Goal: Task Accomplishment & Management: Manage account settings

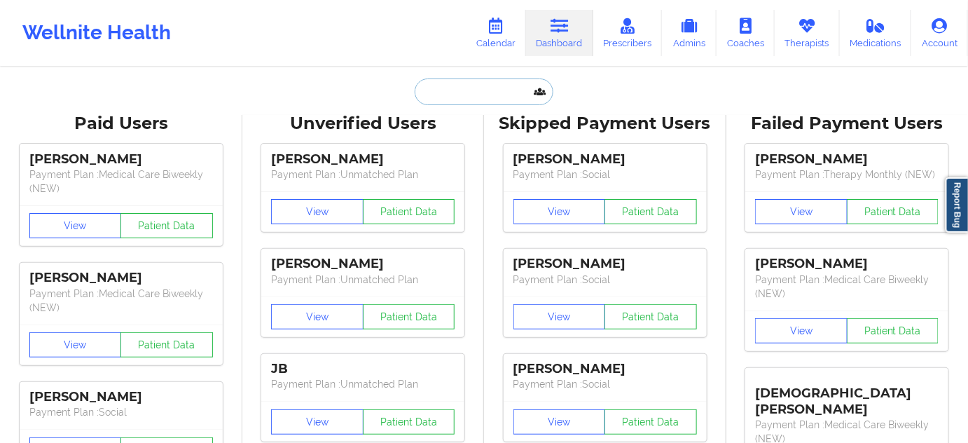
click at [512, 90] on input "text" at bounding box center [484, 91] width 139 height 27
paste input "[EMAIL_ADDRESS][DOMAIN_NAME]"
type input "[EMAIL_ADDRESS][DOMAIN_NAME]"
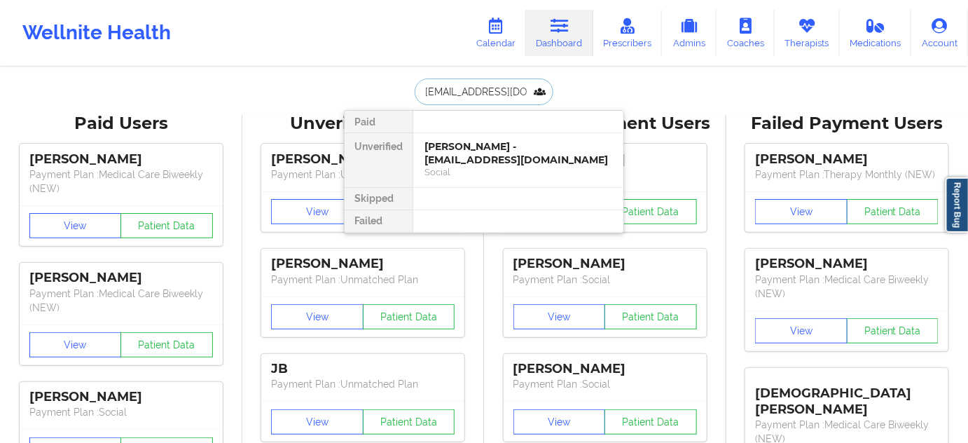
click at [482, 149] on div "[PERSON_NAME] - [EMAIL_ADDRESS][DOMAIN_NAME]" at bounding box center [519, 153] width 188 height 26
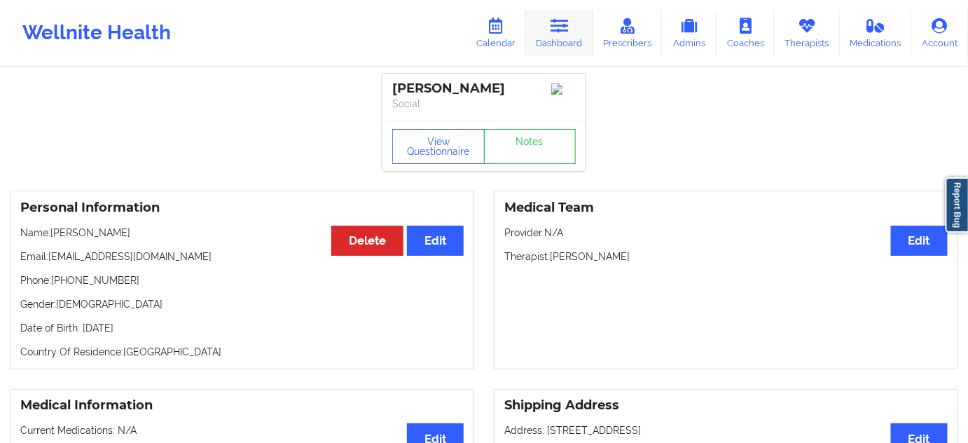
click at [577, 24] on link "Dashboard" at bounding box center [559, 33] width 67 height 46
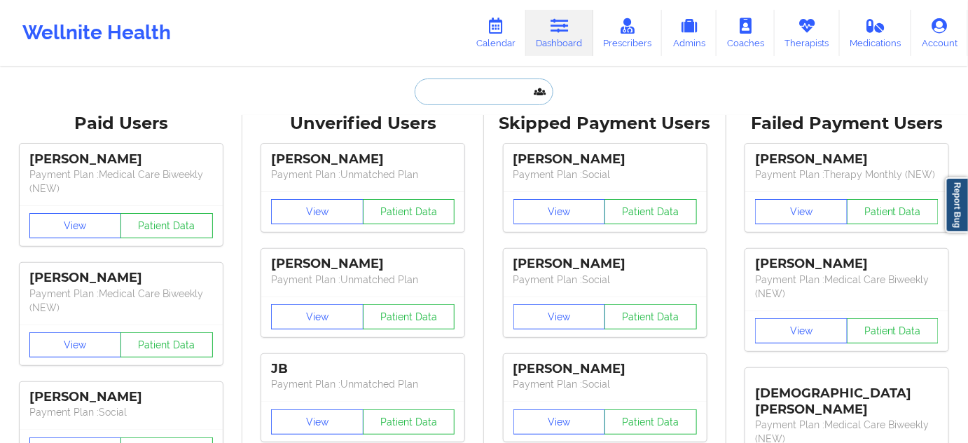
click at [469, 95] on input "text" at bounding box center [484, 91] width 139 height 27
paste input "[EMAIL_ADDRESS][DOMAIN_NAME]"
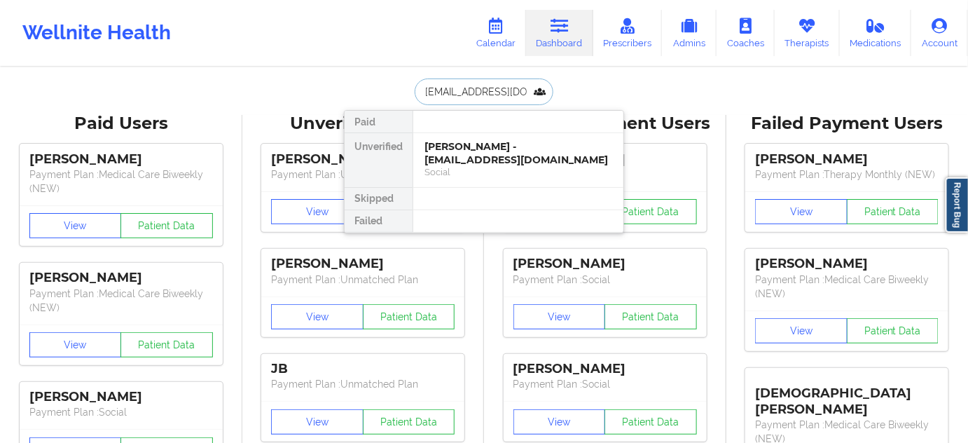
type input "[EMAIL_ADDRESS][DOMAIN_NAME]"
click at [460, 143] on div "[PERSON_NAME] - [EMAIL_ADDRESS][DOMAIN_NAME]" at bounding box center [519, 153] width 188 height 26
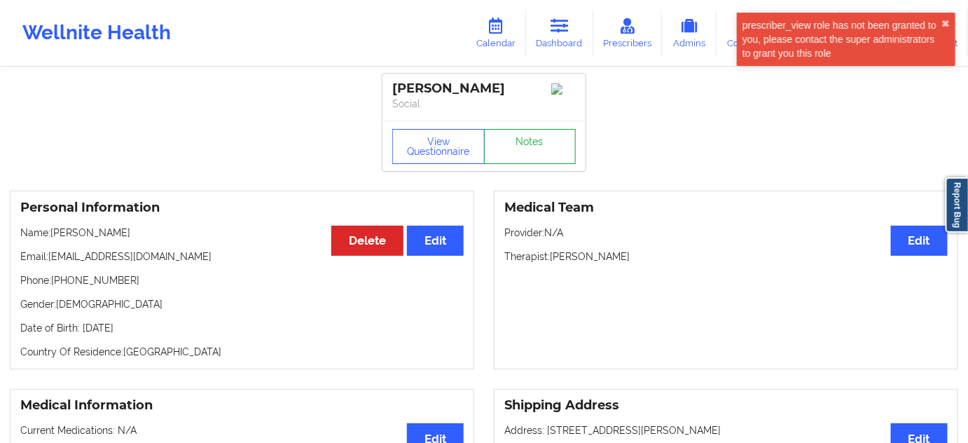
click at [534, 156] on link "Notes" at bounding box center [530, 146] width 92 height 35
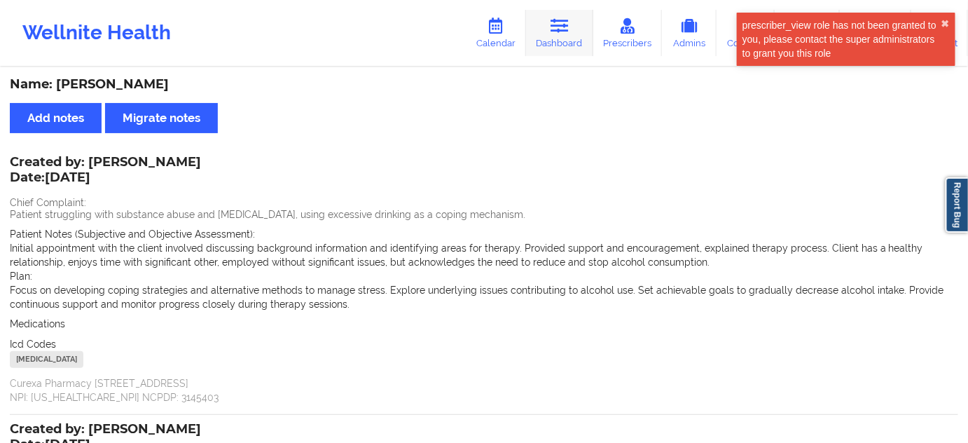
click at [572, 36] on link "Dashboard" at bounding box center [559, 33] width 67 height 46
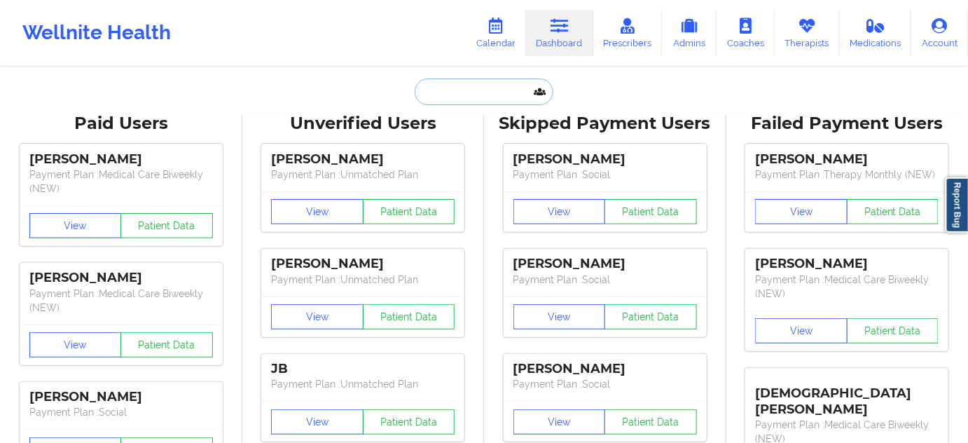
click at [497, 89] on input "text" at bounding box center [484, 91] width 139 height 27
type input "s"
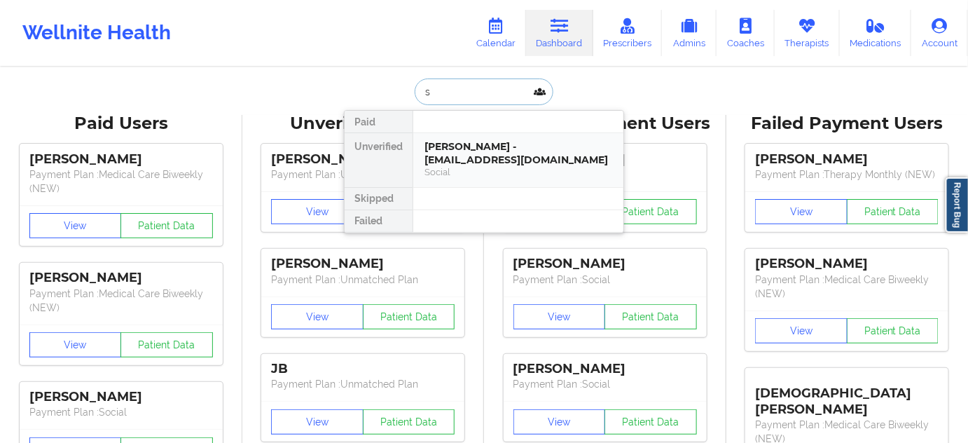
click at [474, 147] on div "[PERSON_NAME] - [EMAIL_ADDRESS][DOMAIN_NAME]" at bounding box center [519, 153] width 188 height 26
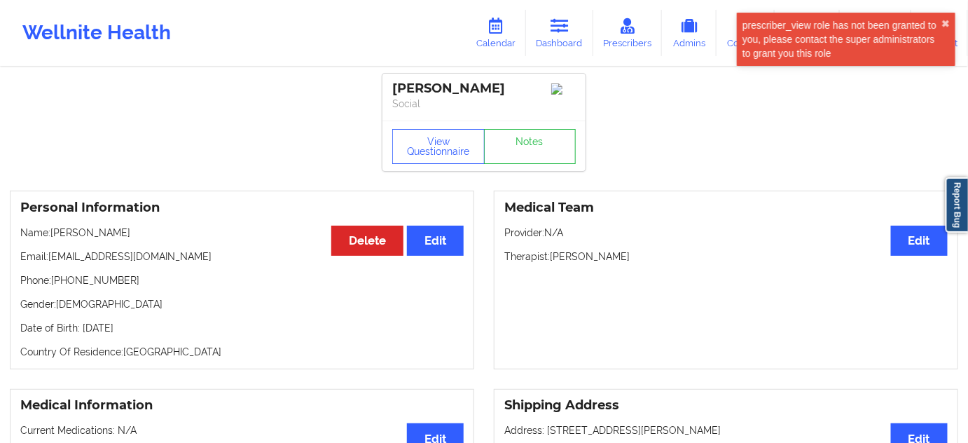
click at [464, 88] on div "[PERSON_NAME]" at bounding box center [484, 89] width 184 height 16
copy div "[PERSON_NAME]"
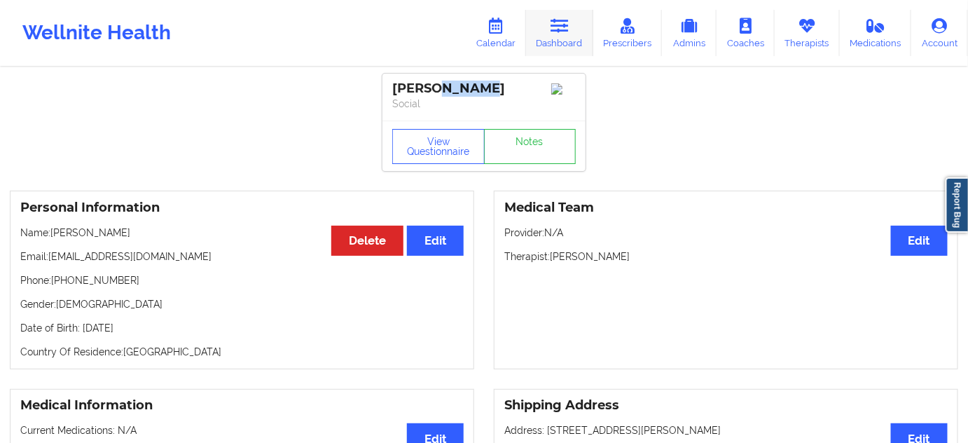
click at [563, 28] on icon at bounding box center [560, 25] width 18 height 15
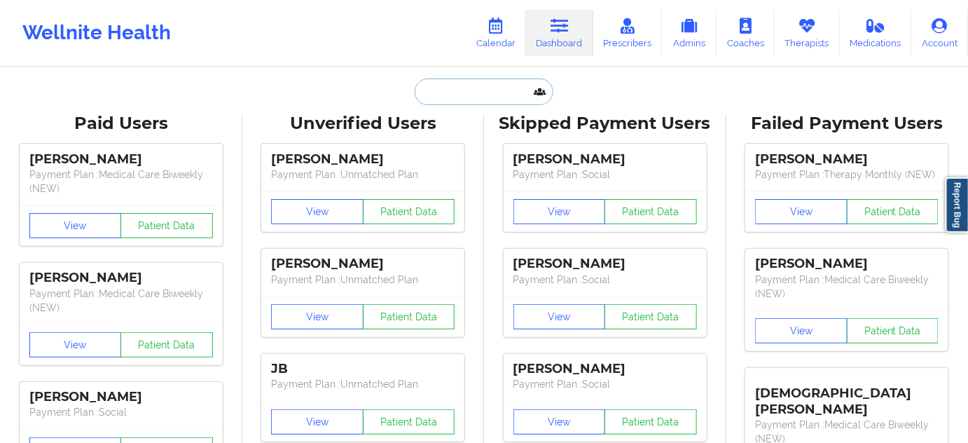
click at [487, 95] on input "text" at bounding box center [484, 91] width 139 height 27
paste input "[EMAIL_ADDRESS][DOMAIN_NAME]"
type input "[EMAIL_ADDRESS][DOMAIN_NAME]"
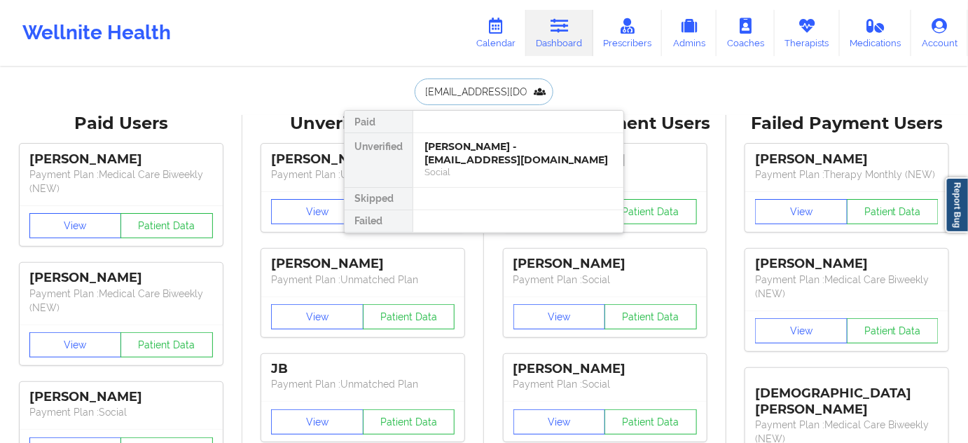
scroll to position [0, 1]
click at [476, 148] on div "[PERSON_NAME] - [EMAIL_ADDRESS][DOMAIN_NAME]" at bounding box center [519, 153] width 188 height 26
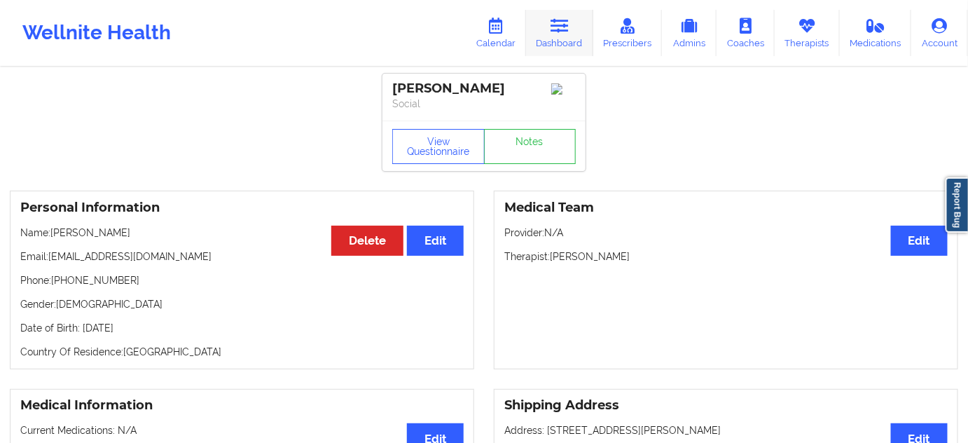
click at [564, 37] on link "Dashboard" at bounding box center [559, 33] width 67 height 46
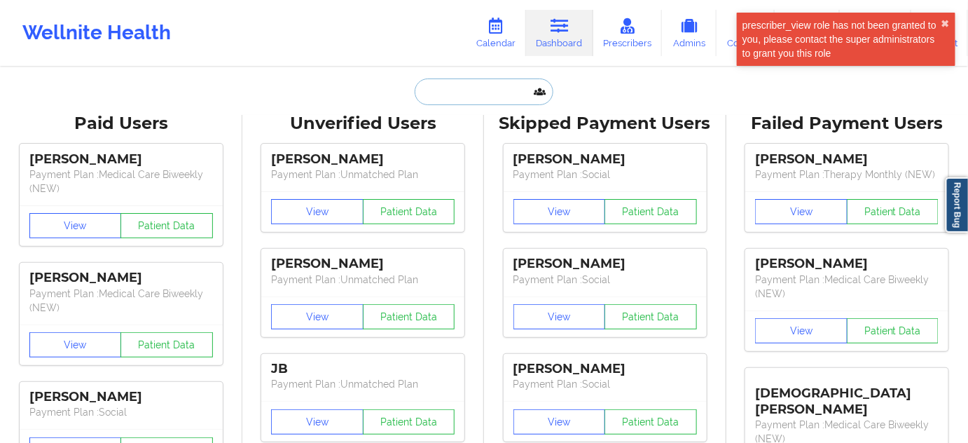
drag, startPoint x: 564, startPoint y: 38, endPoint x: 478, endPoint y: 93, distance: 101.8
click at [478, 93] on input "text" at bounding box center [484, 91] width 139 height 27
paste input "[EMAIL_ADDRESS][DOMAIN_NAME]"
type input "[EMAIL_ADDRESS][DOMAIN_NAME]"
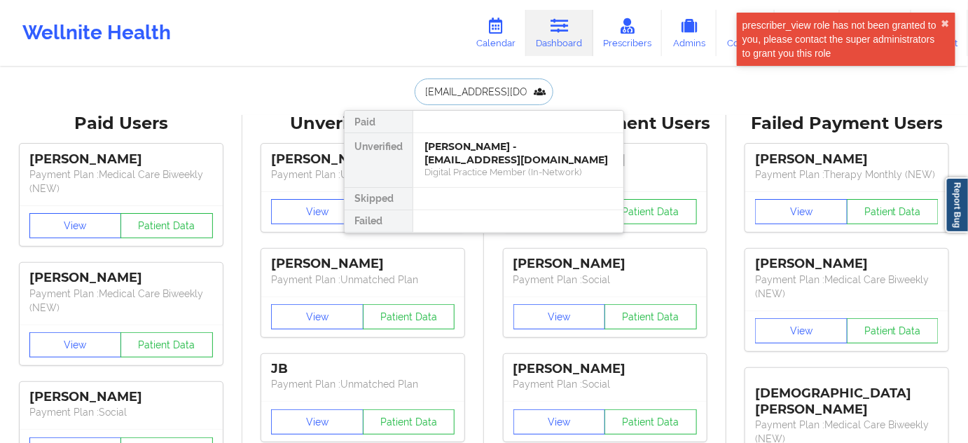
scroll to position [0, 1]
click at [483, 156] on div "[PERSON_NAME] - [EMAIL_ADDRESS][DOMAIN_NAME]" at bounding box center [519, 153] width 188 height 26
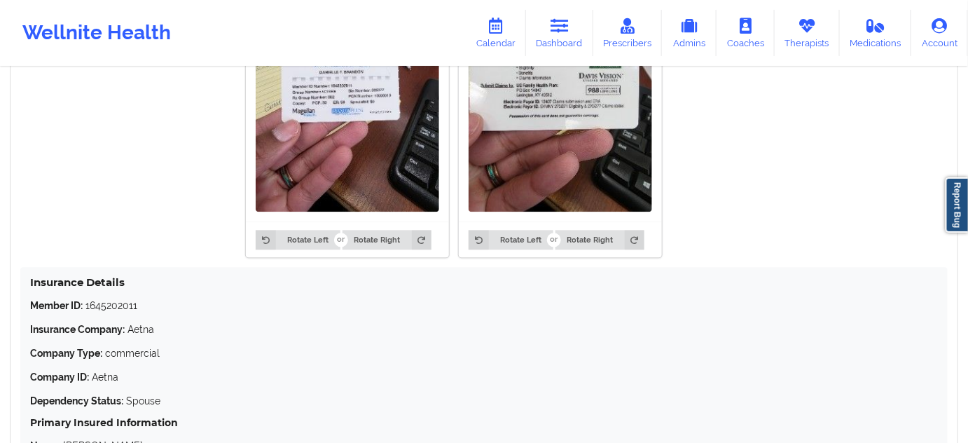
scroll to position [1019, 0]
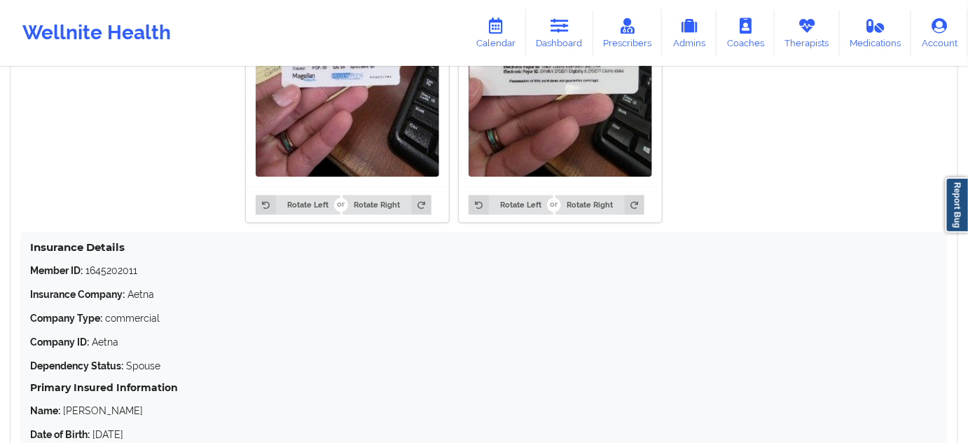
click at [111, 259] on div "Insurance Details Member ID: 1645202011 Insurance Company: Aetna Company Type: …" at bounding box center [484, 365] width 928 height 267
copy p "1645202011"
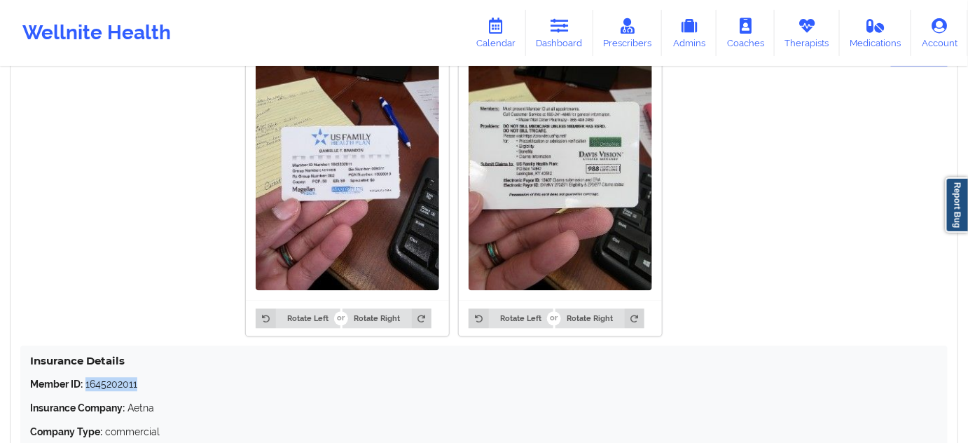
scroll to position [891, 0]
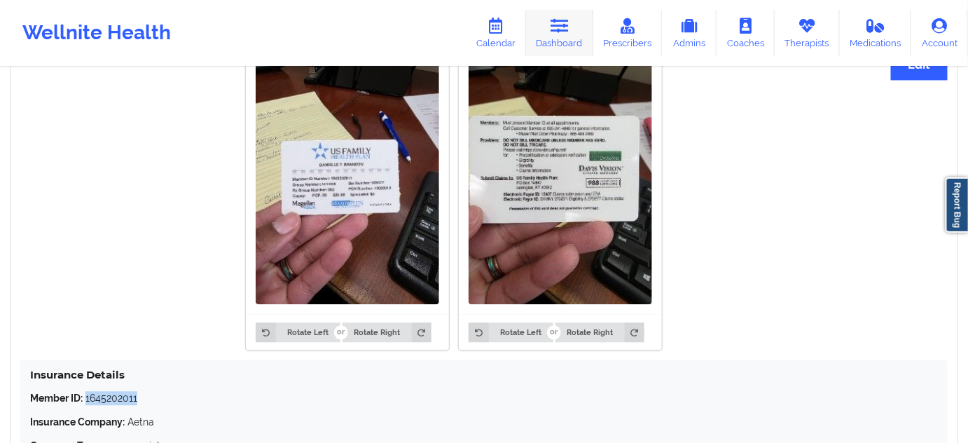
drag, startPoint x: 560, startPoint y: 42, endPoint x: 570, endPoint y: 29, distance: 15.6
click at [560, 42] on link "Dashboard" at bounding box center [559, 33] width 67 height 46
click at [556, 44] on link "Dashboard" at bounding box center [559, 33] width 67 height 46
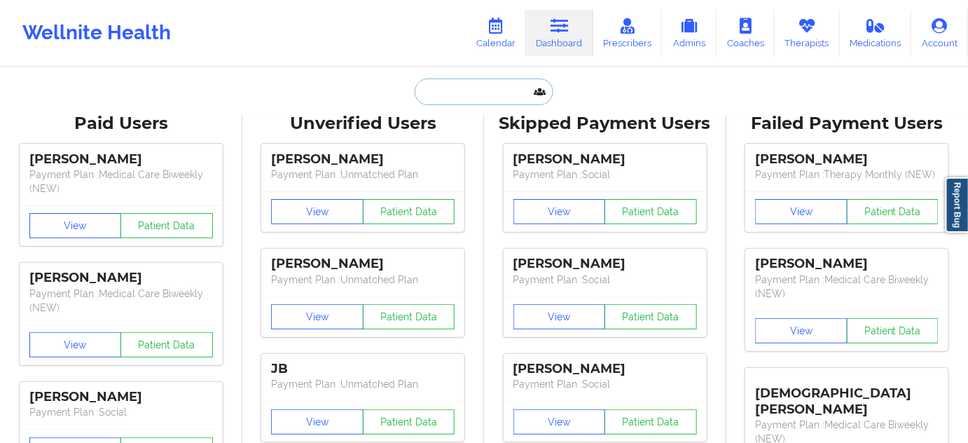
click at [511, 83] on input "text" at bounding box center [484, 91] width 139 height 27
paste input "[EMAIL_ADDRESS][DOMAIN_NAME]"
type input "[EMAIL_ADDRESS][DOMAIN_NAME]"
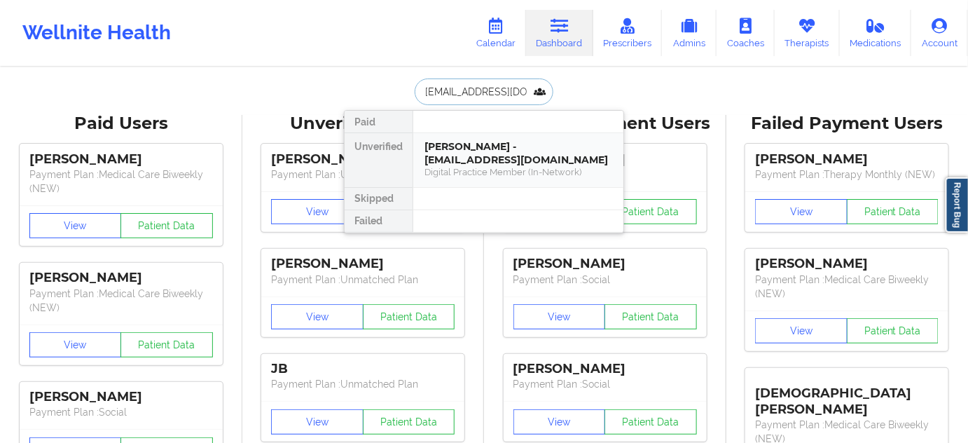
scroll to position [0, 35]
click at [490, 149] on div "[PERSON_NAME] - [EMAIL_ADDRESS][DOMAIN_NAME]" at bounding box center [519, 153] width 188 height 26
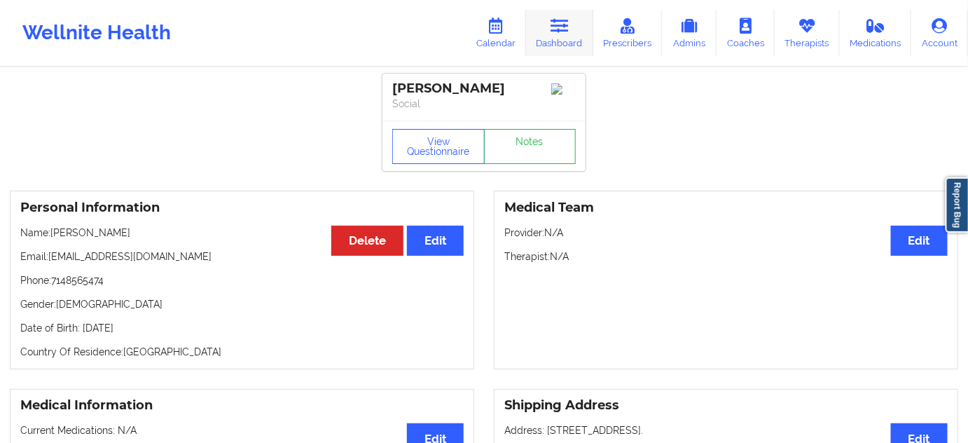
click at [559, 36] on link "Dashboard" at bounding box center [559, 33] width 67 height 46
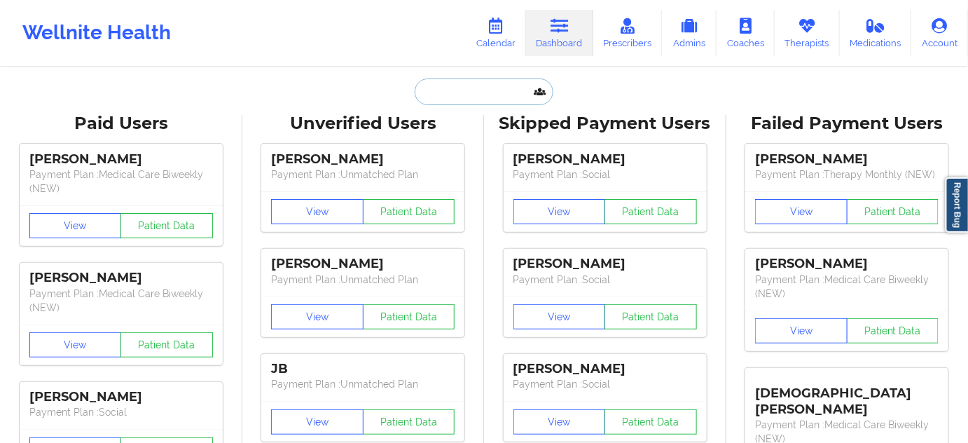
click at [471, 95] on input "text" at bounding box center [484, 91] width 139 height 27
paste input "[EMAIL_ADDRESS][DOMAIN_NAME]"
type input "[EMAIL_ADDRESS][DOMAIN_NAME]"
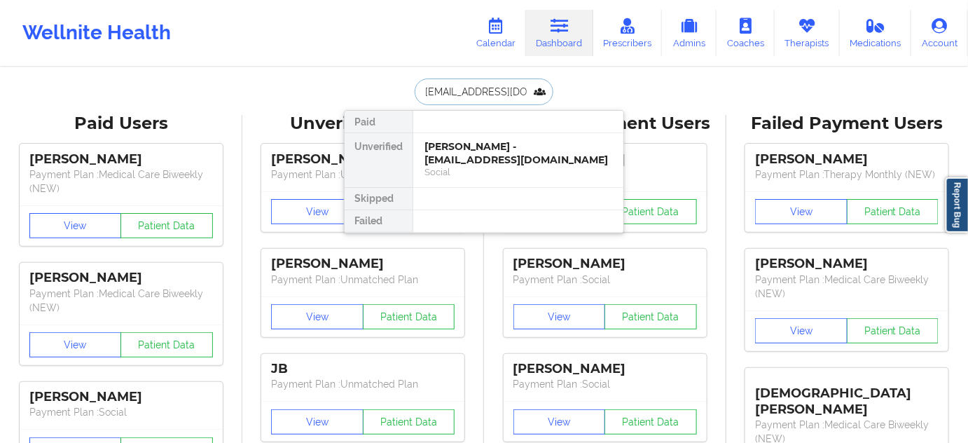
click at [475, 152] on div "[PERSON_NAME] - [EMAIL_ADDRESS][DOMAIN_NAME]" at bounding box center [519, 153] width 188 height 26
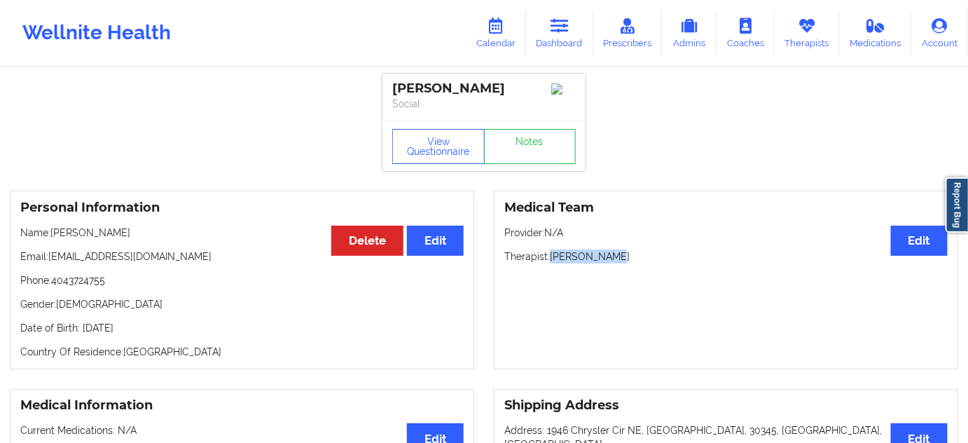
drag, startPoint x: 551, startPoint y: 261, endPoint x: 637, endPoint y: 250, distance: 86.8
click at [633, 261] on p "Therapist: [PERSON_NAME]" at bounding box center [725, 256] width 443 height 14
copy p "[PERSON_NAME]"
click at [558, 41] on link "Dashboard" at bounding box center [559, 33] width 67 height 46
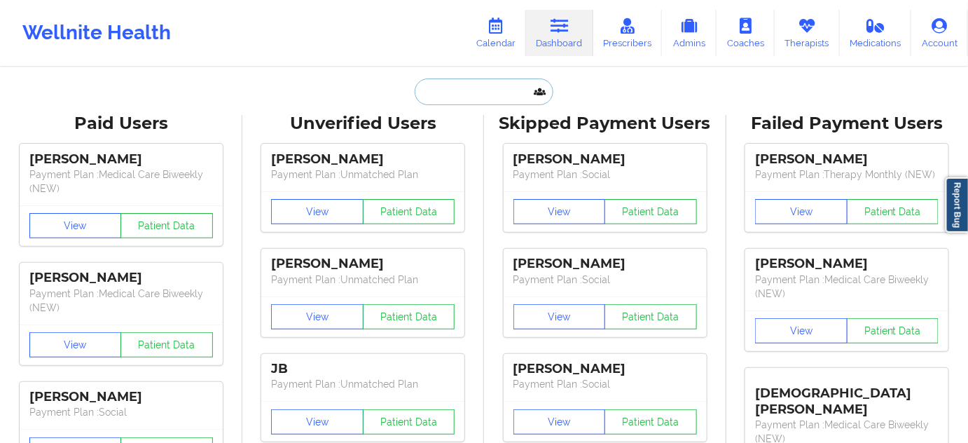
click at [495, 94] on input "text" at bounding box center [484, 91] width 139 height 27
paste input "[EMAIL_ADDRESS][DOMAIN_NAME]"
type input "[EMAIL_ADDRESS][DOMAIN_NAME]"
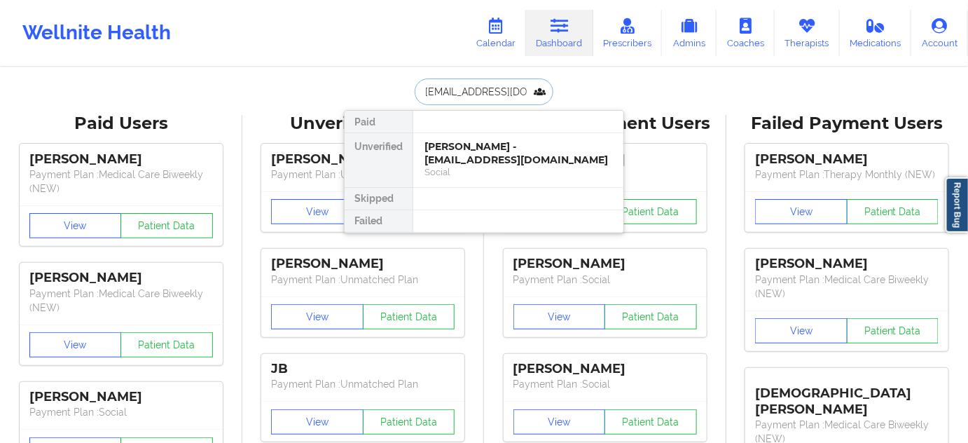
click at [475, 147] on div "[PERSON_NAME] - [EMAIL_ADDRESS][DOMAIN_NAME]" at bounding box center [519, 153] width 188 height 26
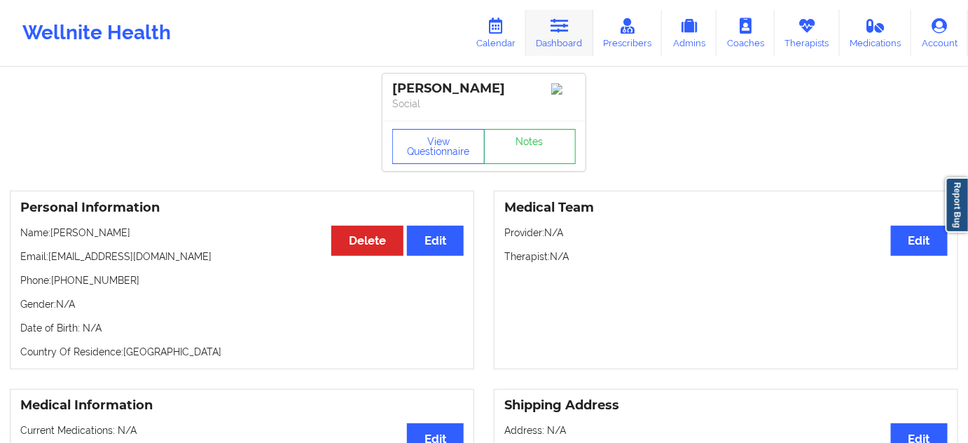
click at [559, 35] on link "Dashboard" at bounding box center [559, 33] width 67 height 46
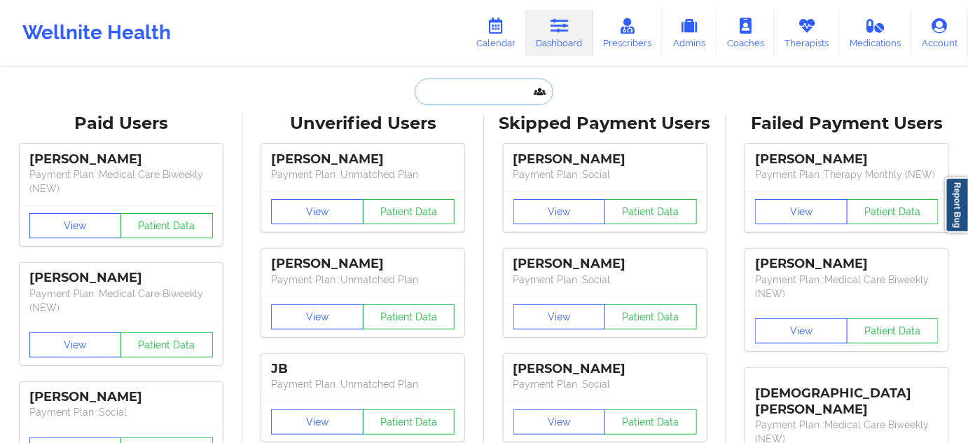
click at [502, 87] on input "text" at bounding box center [484, 91] width 139 height 27
paste input "[PERSON_NAME]"
type input "[PERSON_NAME]"
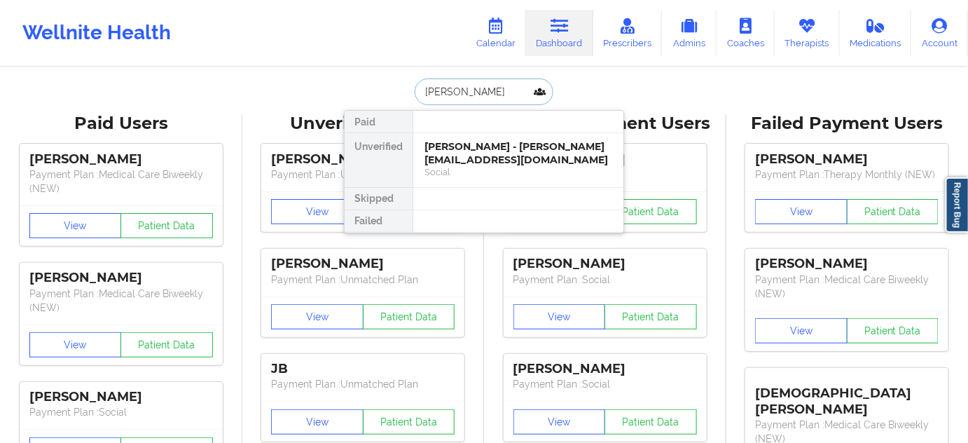
click at [485, 154] on div "[PERSON_NAME] - [PERSON_NAME][EMAIL_ADDRESS][DOMAIN_NAME]" at bounding box center [519, 153] width 188 height 26
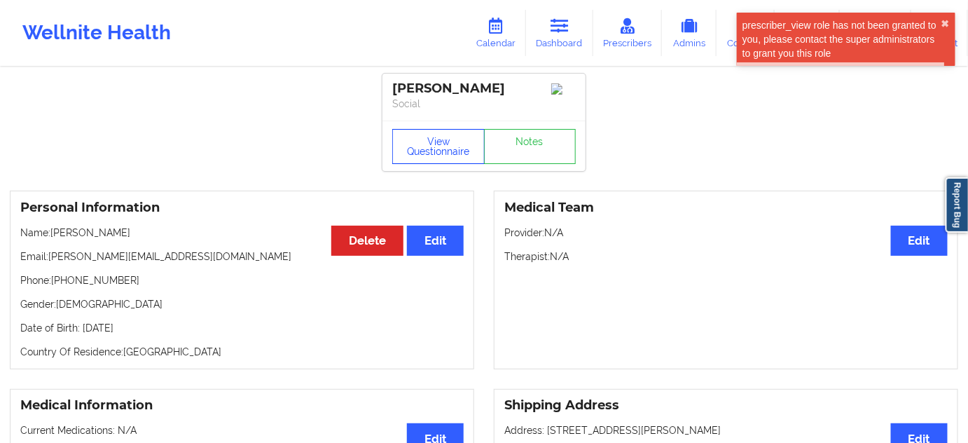
click at [448, 160] on button "View Questionnaire" at bounding box center [438, 146] width 92 height 35
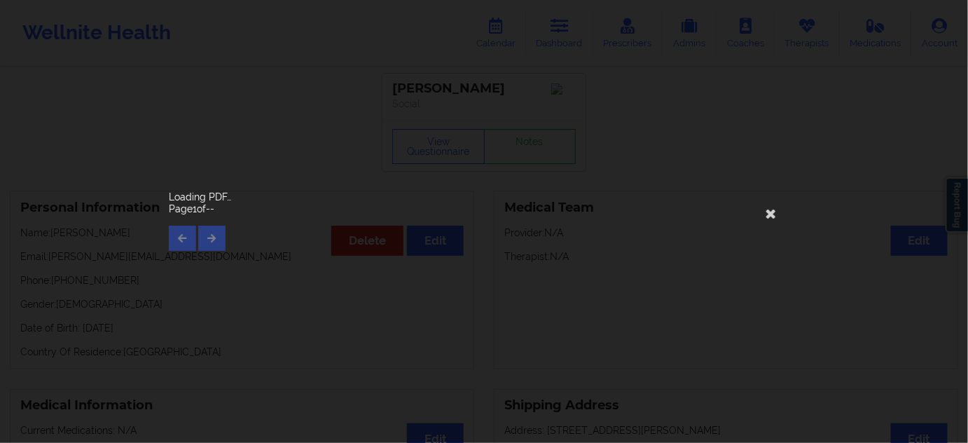
scroll to position [424, 0]
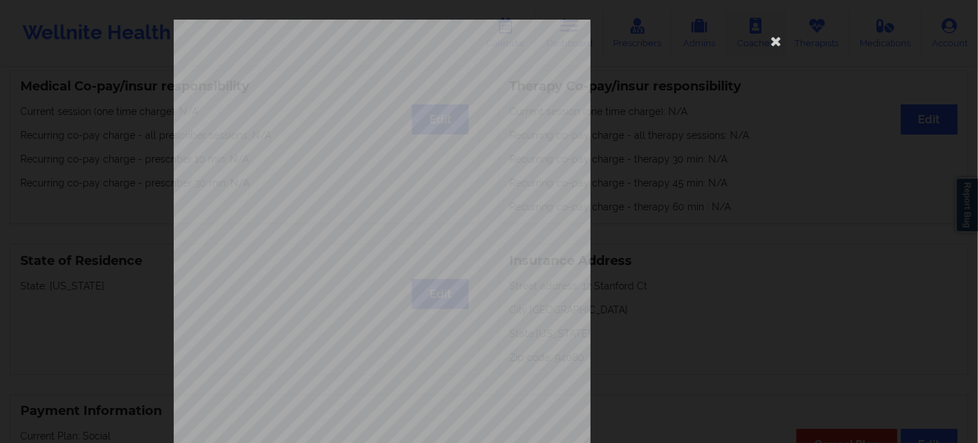
drag, startPoint x: 770, startPoint y: 39, endPoint x: 763, endPoint y: 40, distance: 7.1
click at [770, 38] on icon at bounding box center [776, 40] width 22 height 22
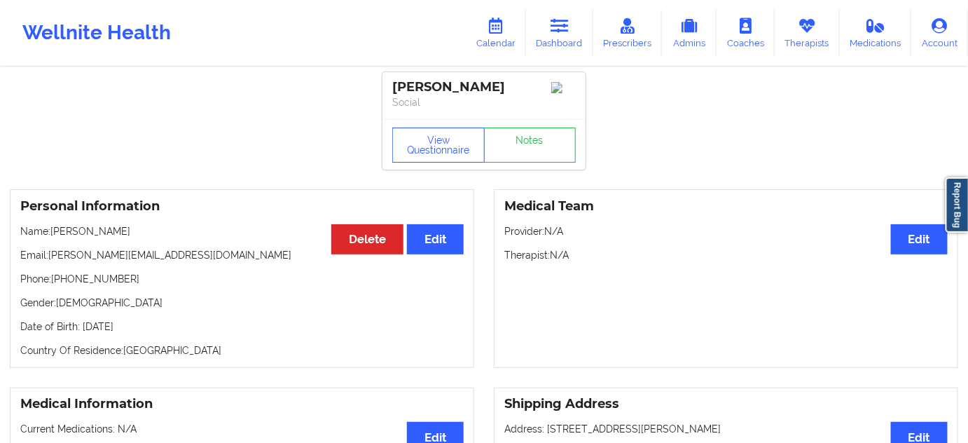
scroll to position [0, 0]
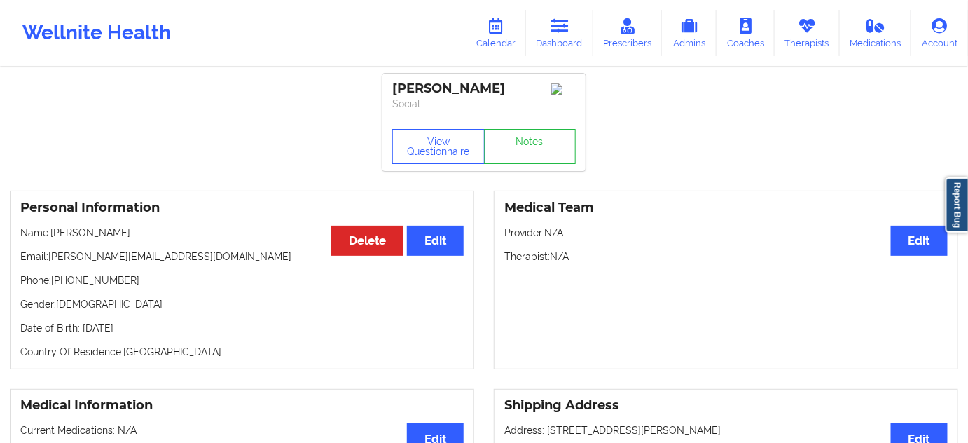
drag, startPoint x: 504, startPoint y: 85, endPoint x: 373, endPoint y: 90, distance: 131.8
copy div "[PERSON_NAME]"
click at [569, 33] on icon at bounding box center [560, 25] width 18 height 15
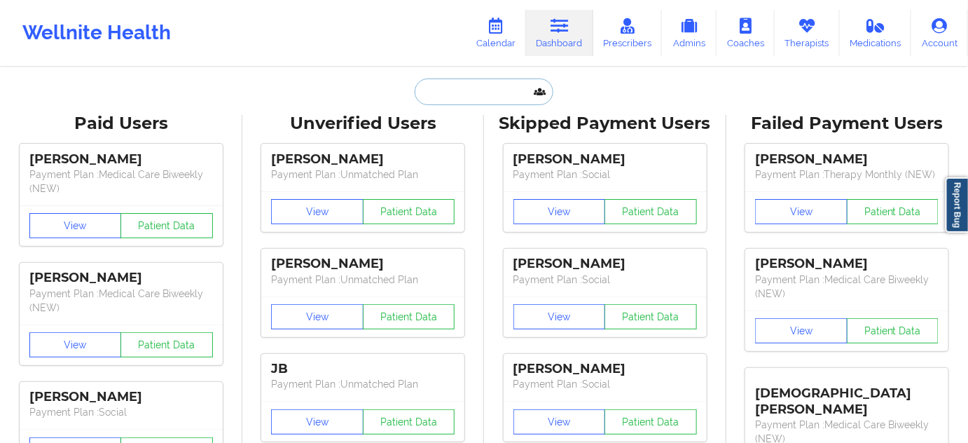
click at [490, 90] on input "text" at bounding box center [484, 91] width 139 height 27
paste input "[PERSON_NAME][EMAIL_ADDRESS][DOMAIN_NAME]"
type input "[PERSON_NAME][EMAIL_ADDRESS][DOMAIN_NAME]"
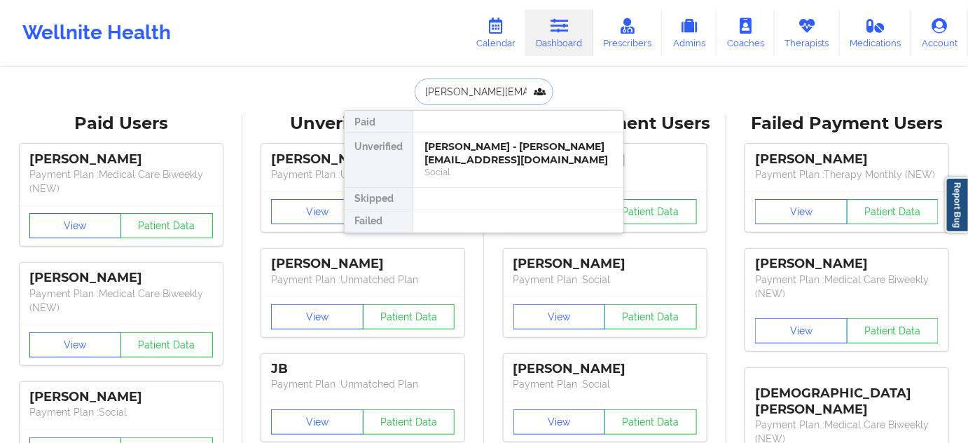
scroll to position [0, 22]
click at [479, 149] on div "Anthony Romeo - [EMAIL_ADDRESS][DOMAIN_NAME]" at bounding box center [519, 153] width 188 height 26
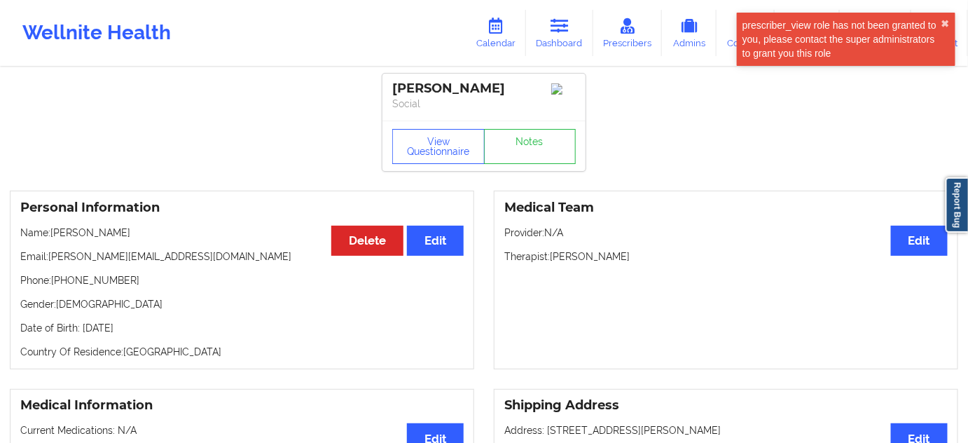
drag, startPoint x: 553, startPoint y: 259, endPoint x: 653, endPoint y: 259, distance: 100.2
click at [653, 259] on p "Therapist: [PERSON_NAME]" at bounding box center [725, 256] width 443 height 14
copy p "[PERSON_NAME]"
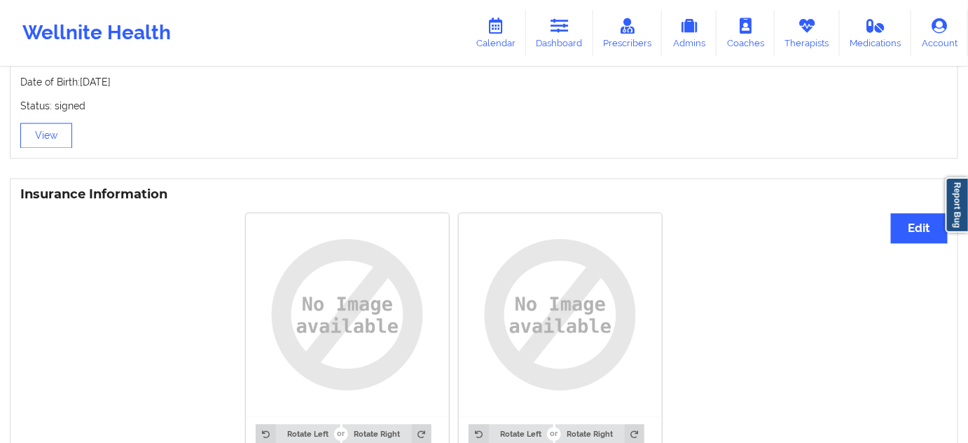
scroll to position [1274, 0]
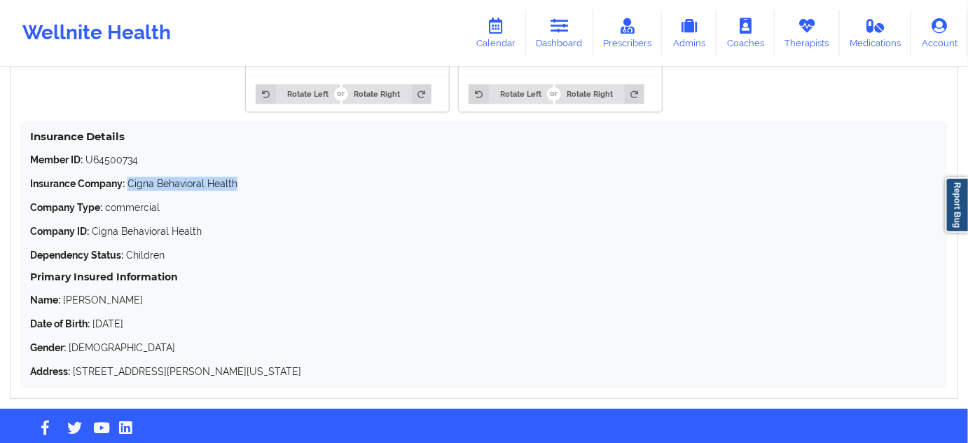
drag, startPoint x: 125, startPoint y: 182, endPoint x: 360, endPoint y: 180, distance: 235.4
click at [261, 184] on p "Insurance Company: Cigna Behavioral Health" at bounding box center [484, 184] width 908 height 14
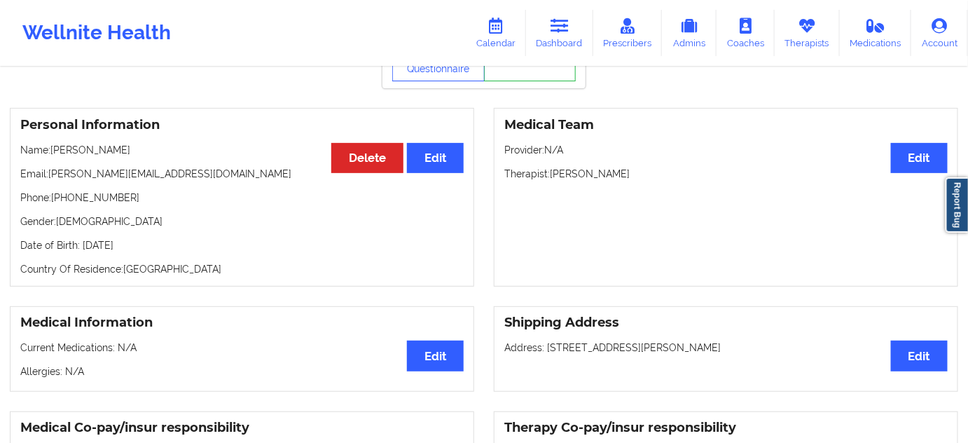
scroll to position [0, 0]
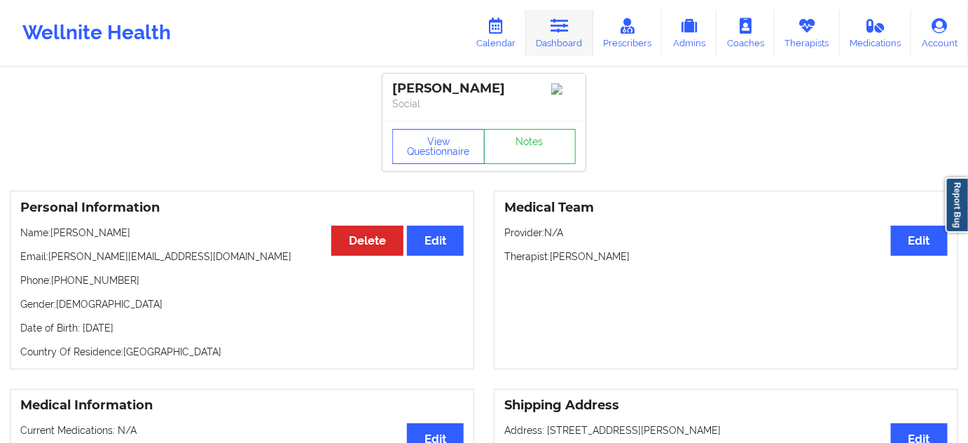
click at [557, 29] on icon at bounding box center [560, 25] width 18 height 15
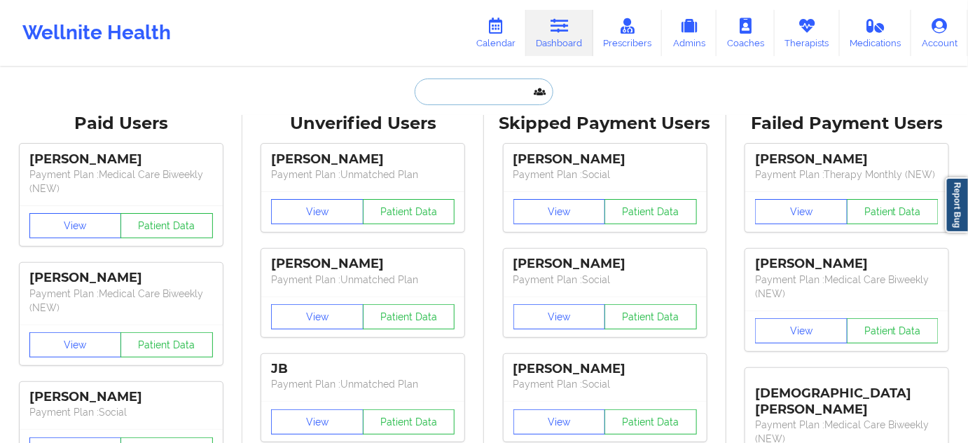
click at [495, 91] on input "text" at bounding box center [484, 91] width 139 height 27
paste input "[EMAIL_ADDRESS][PERSON_NAME][DOMAIN_NAME]"
type input "[EMAIL_ADDRESS][PERSON_NAME][DOMAIN_NAME]"
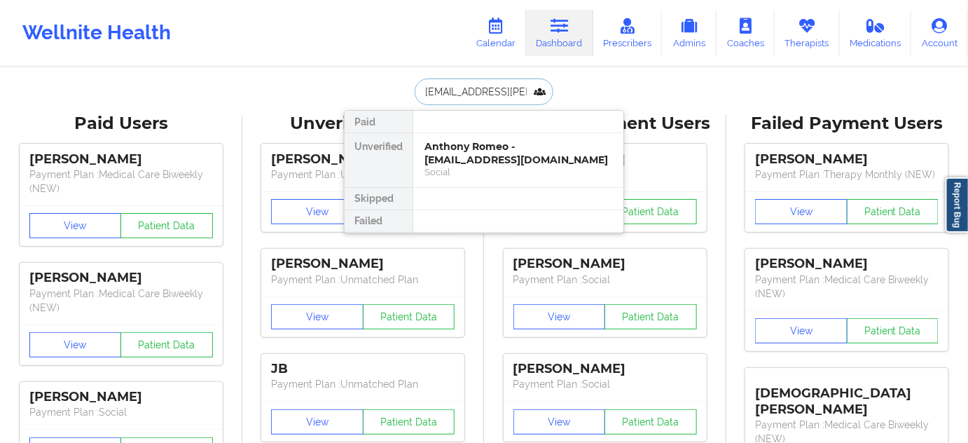
scroll to position [0, 18]
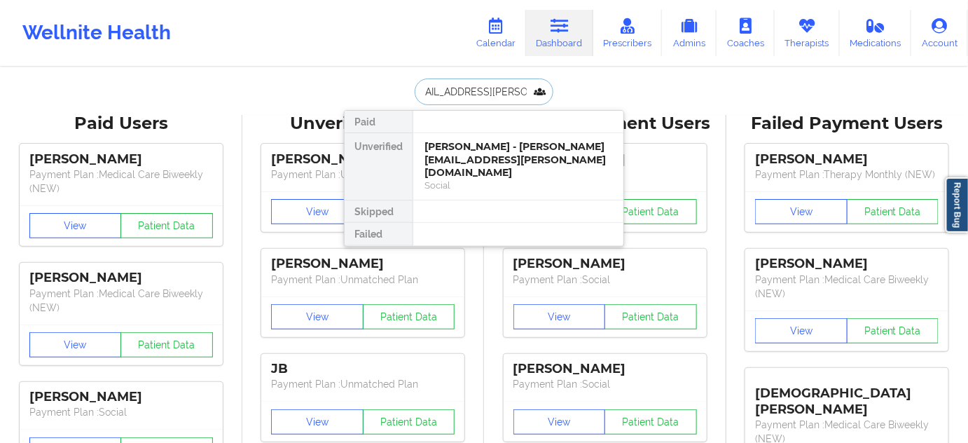
click at [474, 156] on div "[PERSON_NAME] - [PERSON_NAME][EMAIL_ADDRESS][PERSON_NAME][DOMAIN_NAME]" at bounding box center [519, 159] width 188 height 39
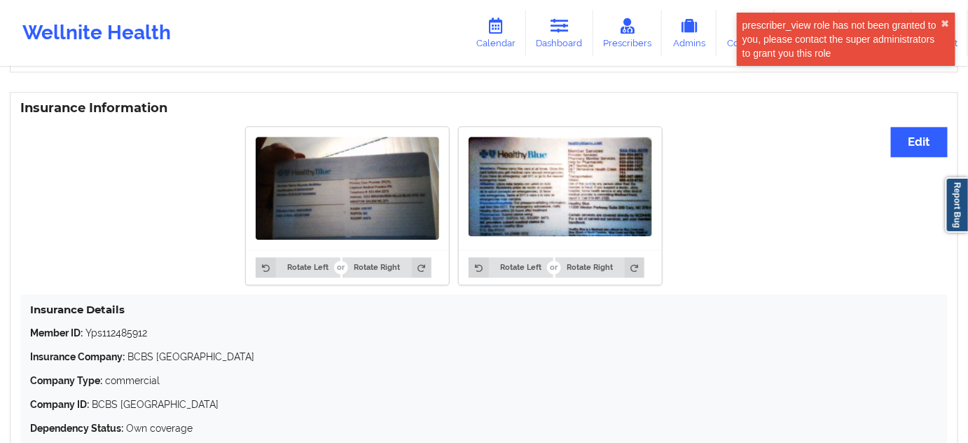
scroll to position [1101, 0]
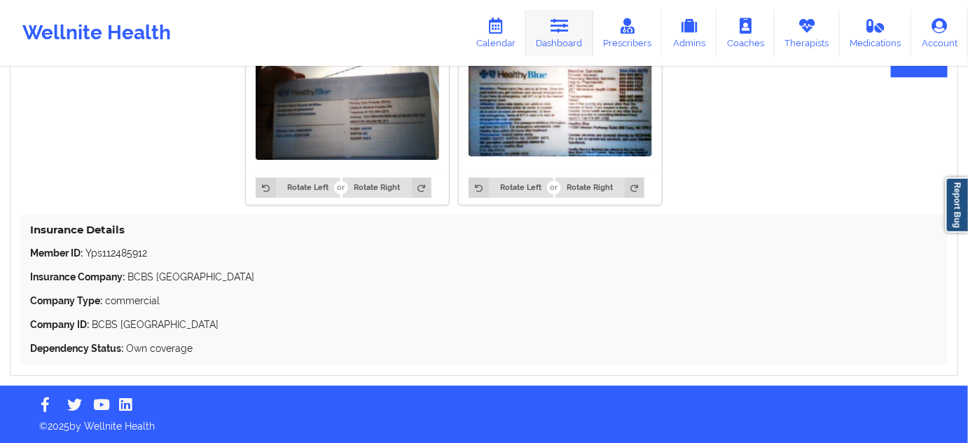
click at [551, 40] on link "Dashboard" at bounding box center [559, 33] width 67 height 46
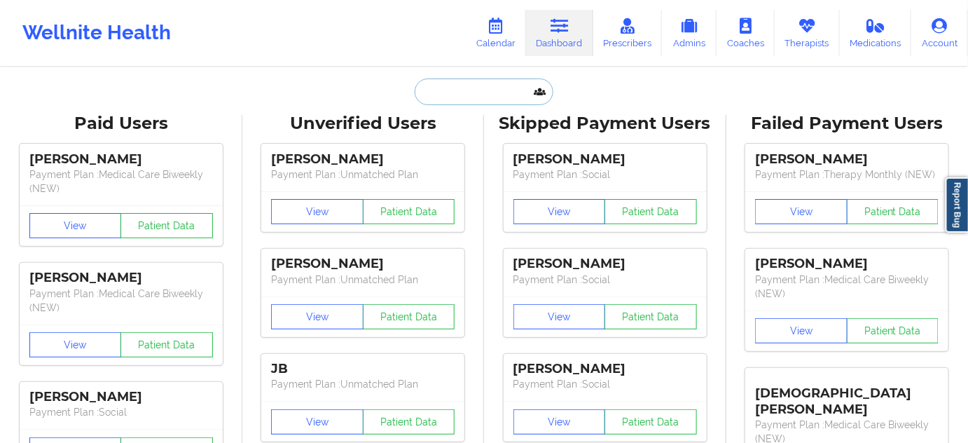
click at [491, 91] on input "text" at bounding box center [484, 91] width 139 height 27
paste input "[EMAIL_ADDRESS][DOMAIN_NAME]"
type input "[EMAIL_ADDRESS][DOMAIN_NAME]"
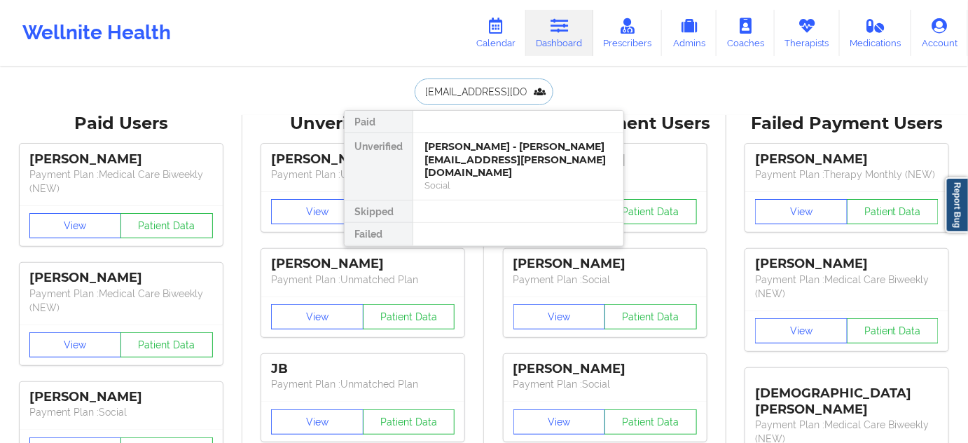
scroll to position [0, 20]
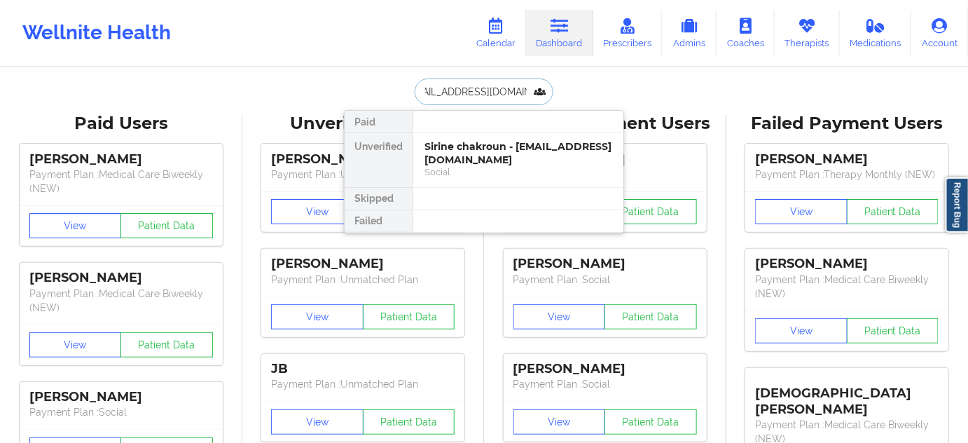
click at [480, 149] on div "Sirine chakroun - [EMAIL_ADDRESS][DOMAIN_NAME]" at bounding box center [519, 153] width 188 height 26
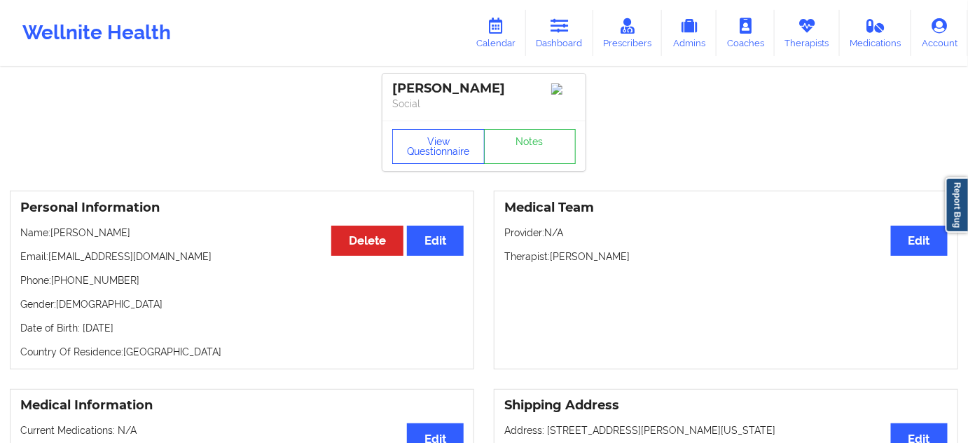
click at [420, 151] on button "View Questionnaire" at bounding box center [438, 146] width 92 height 35
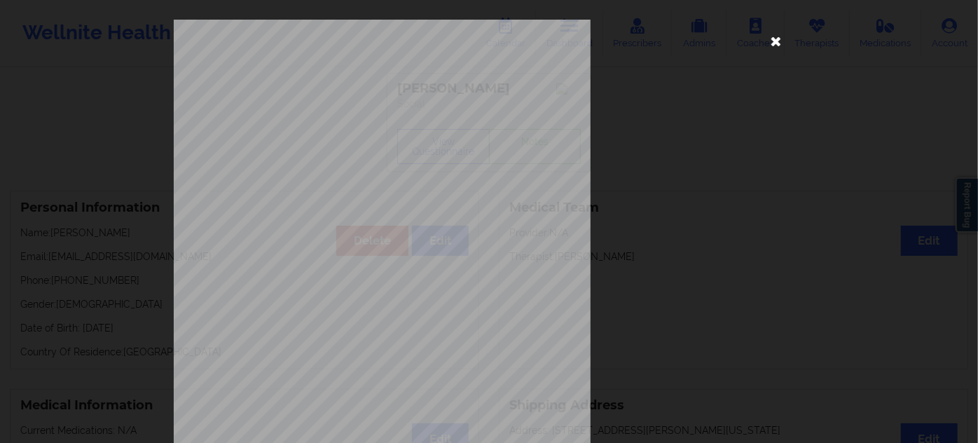
click at [773, 31] on icon at bounding box center [776, 40] width 22 height 22
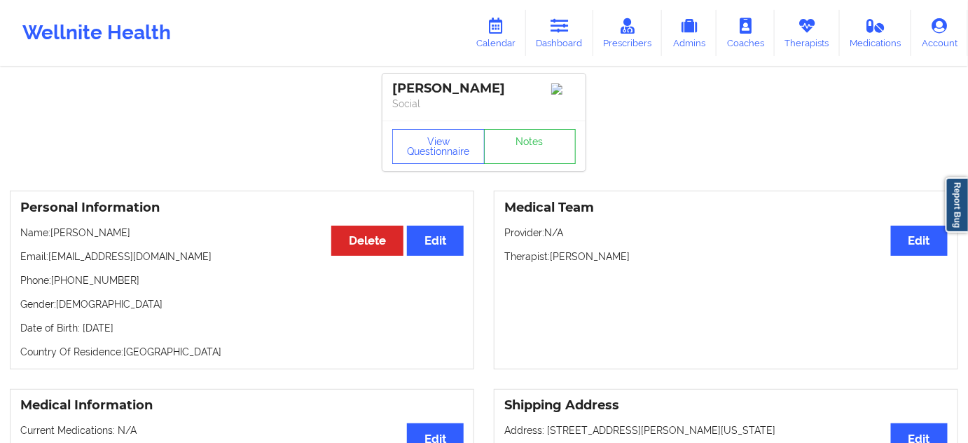
drag, startPoint x: 551, startPoint y: 260, endPoint x: 654, endPoint y: 266, distance: 102.5
click at [649, 263] on p "Therapist: [PERSON_NAME]" at bounding box center [725, 256] width 443 height 14
copy p "[PERSON_NAME]"
click at [557, 34] on link "Dashboard" at bounding box center [559, 33] width 67 height 46
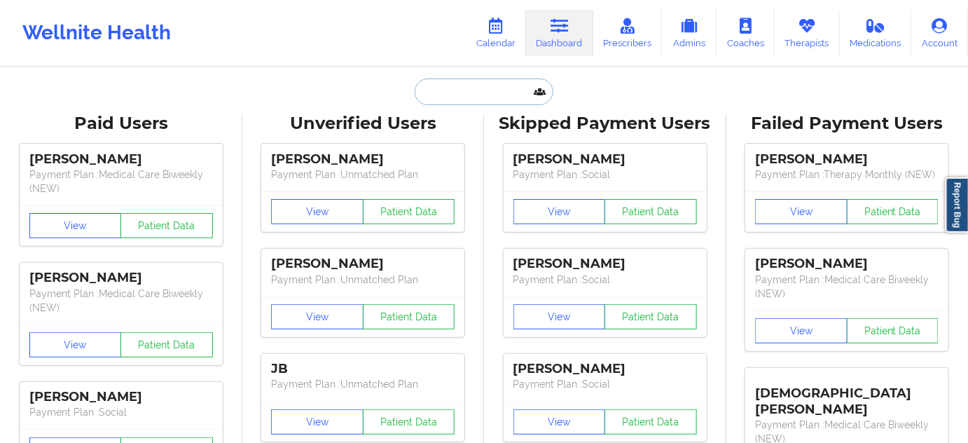
click at [473, 92] on input "text" at bounding box center [484, 91] width 139 height 27
paste input "[EMAIL_ADDRESS][DOMAIN_NAME]"
type input "[EMAIL_ADDRESS][DOMAIN_NAME]"
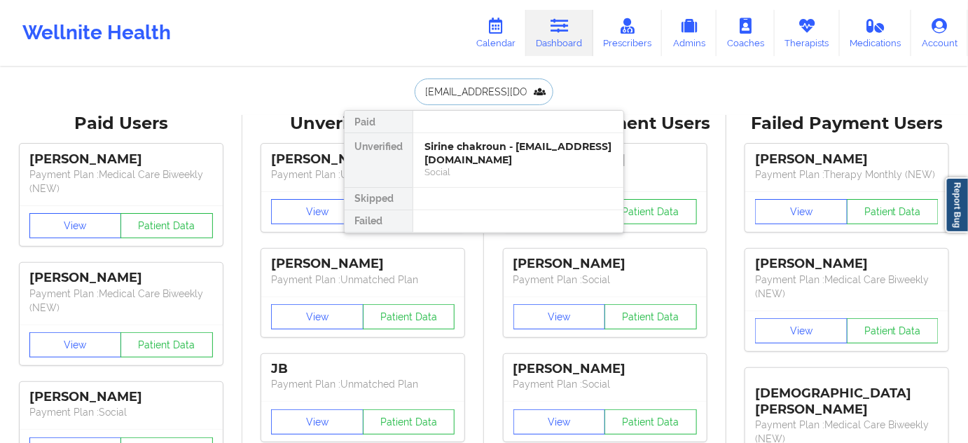
scroll to position [0, 35]
click at [461, 148] on div "[PERSON_NAME] - [EMAIL_ADDRESS][DOMAIN_NAME]" at bounding box center [519, 153] width 188 height 26
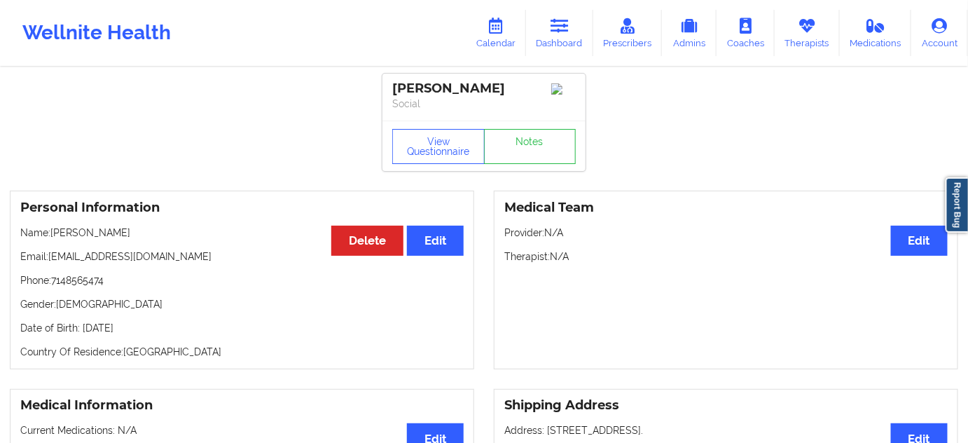
click at [426, 97] on div "[PERSON_NAME]" at bounding box center [484, 89] width 184 height 16
copy div "[PERSON_NAME]"
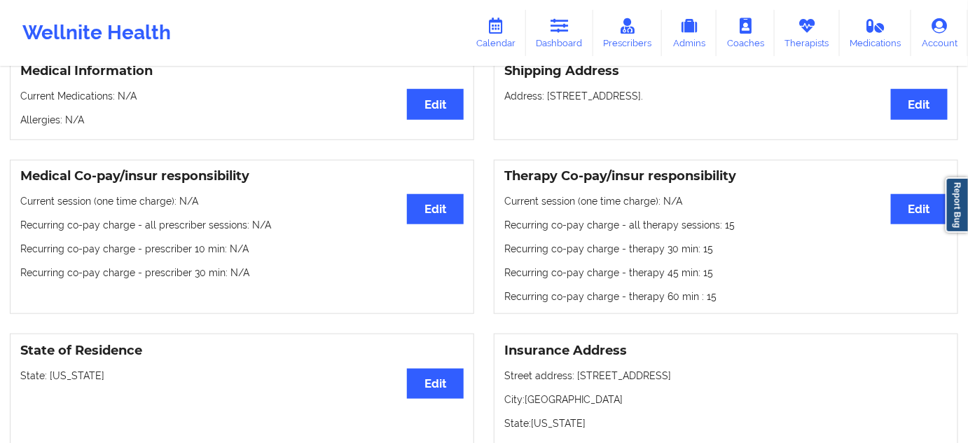
scroll to position [340, 0]
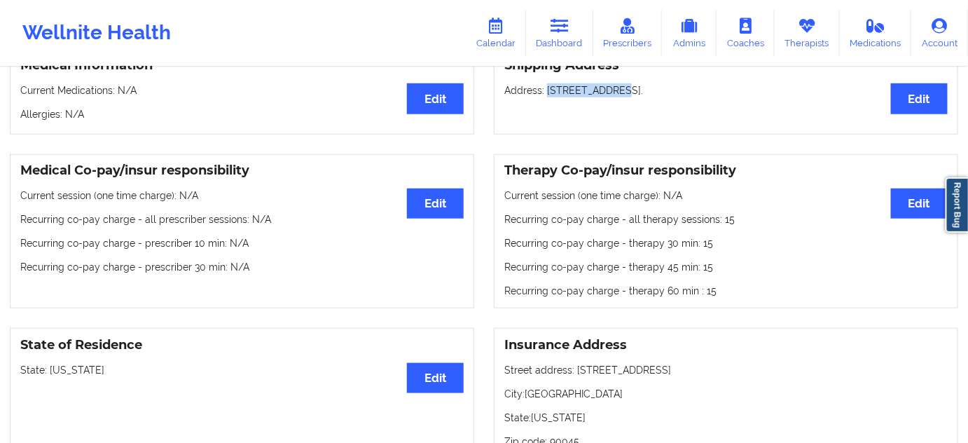
drag, startPoint x: 545, startPoint y: 103, endPoint x: 612, endPoint y: 108, distance: 67.4
click at [612, 97] on p "Address: [STREET_ADDRESS]." at bounding box center [725, 90] width 443 height 14
copy p "[STREET_ADDRESS]"
drag, startPoint x: 618, startPoint y: 105, endPoint x: 674, endPoint y: 102, distance: 56.1
click at [674, 97] on p "Address: [STREET_ADDRESS]." at bounding box center [725, 90] width 443 height 14
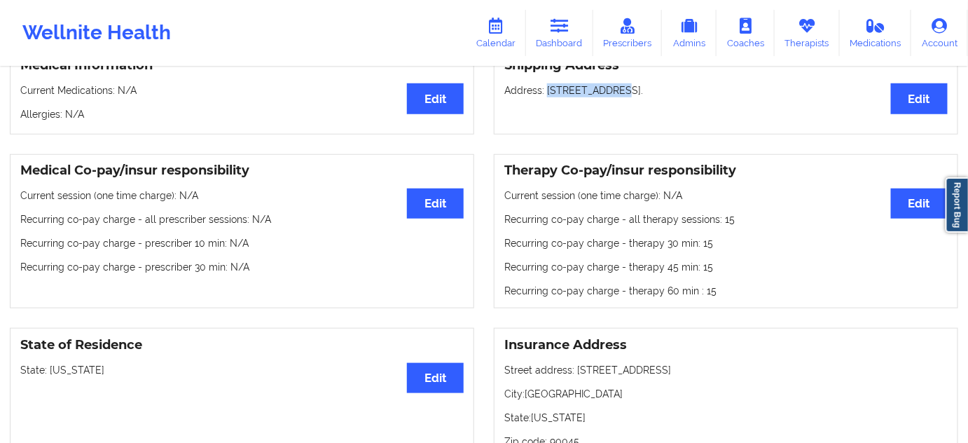
copy p "[GEOGRAPHIC_DATA]"
click at [685, 97] on p "Address: [STREET_ADDRESS]." at bounding box center [725, 90] width 443 height 14
copy p "90045"
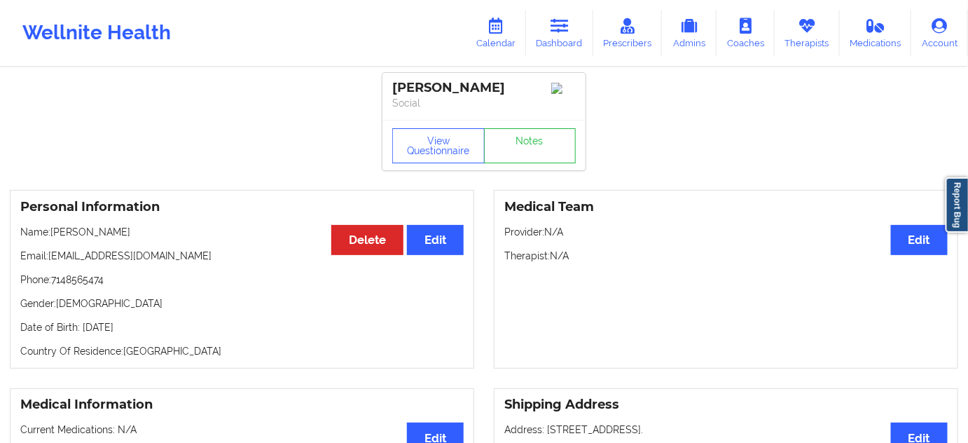
scroll to position [0, 0]
click at [453, 97] on div "[PERSON_NAME]" at bounding box center [484, 89] width 184 height 16
click at [454, 97] on div "[PERSON_NAME]" at bounding box center [484, 89] width 184 height 16
click at [418, 81] on div "[PERSON_NAME]" at bounding box center [484, 89] width 184 height 16
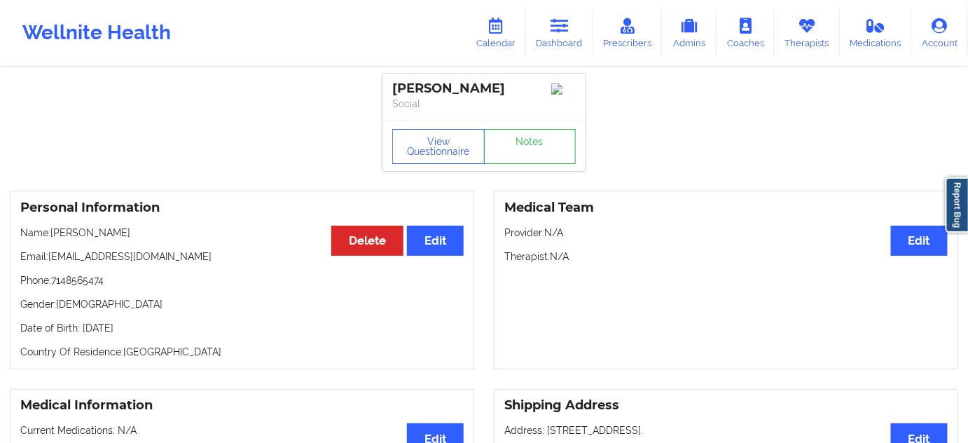
click at [536, 143] on div "View Questionnaire Notes" at bounding box center [484, 145] width 203 height 50
click at [540, 158] on link "Notes" at bounding box center [530, 146] width 92 height 35
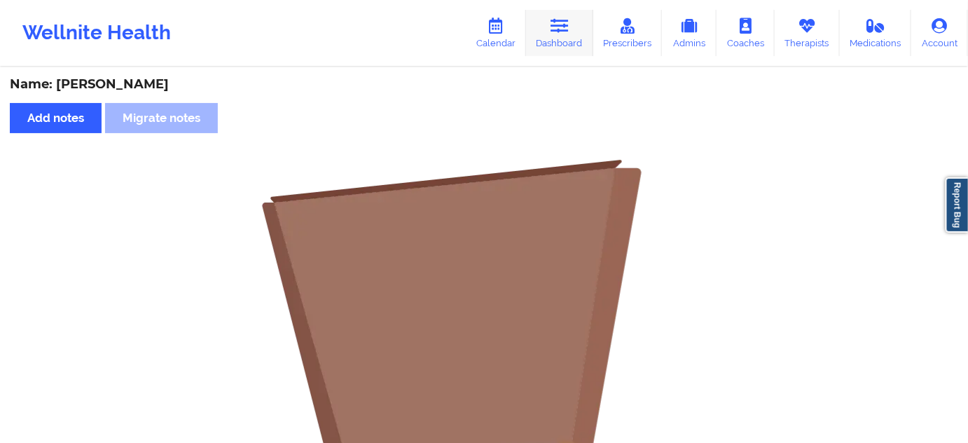
click at [565, 32] on icon at bounding box center [560, 25] width 18 height 15
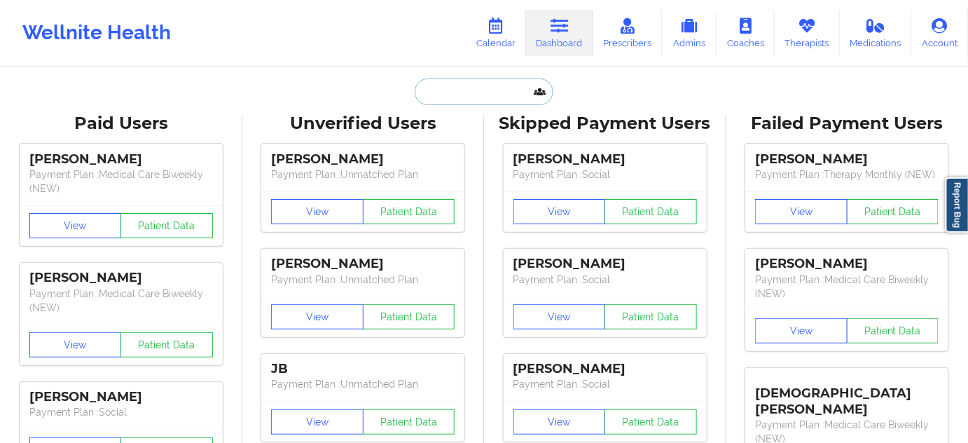
click at [472, 91] on input "text" at bounding box center [484, 91] width 139 height 27
paste input "[PERSON_NAME]"
type input "[PERSON_NAME]"
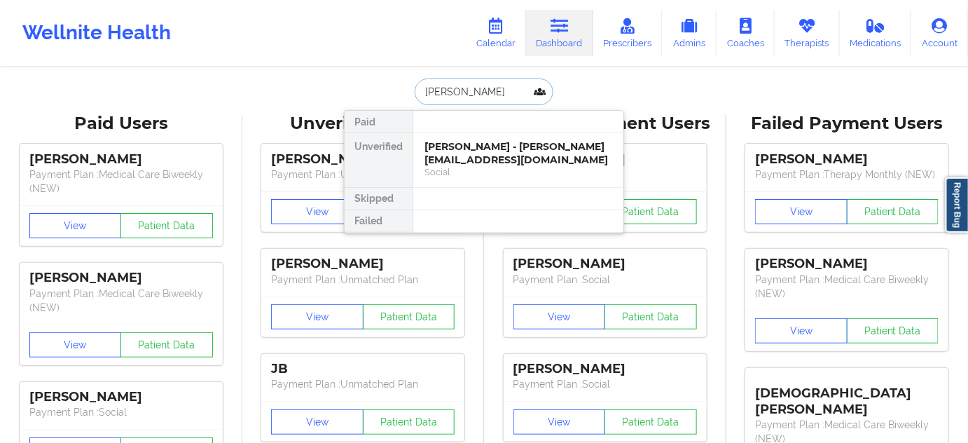
click at [450, 156] on div "[PERSON_NAME] - [PERSON_NAME][EMAIL_ADDRESS][DOMAIN_NAME]" at bounding box center [519, 153] width 188 height 26
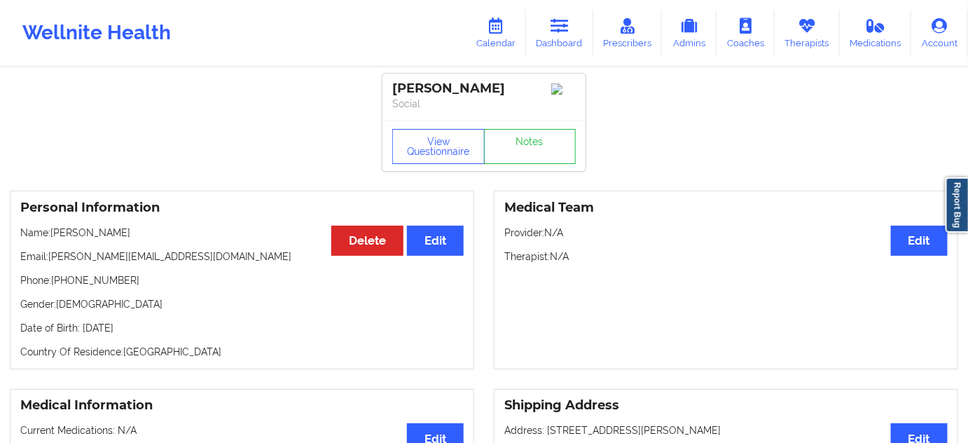
click at [93, 284] on p "Phone: [PHONE_NUMBER]" at bounding box center [241, 280] width 443 height 14
click at [532, 164] on link "Notes" at bounding box center [530, 146] width 92 height 35
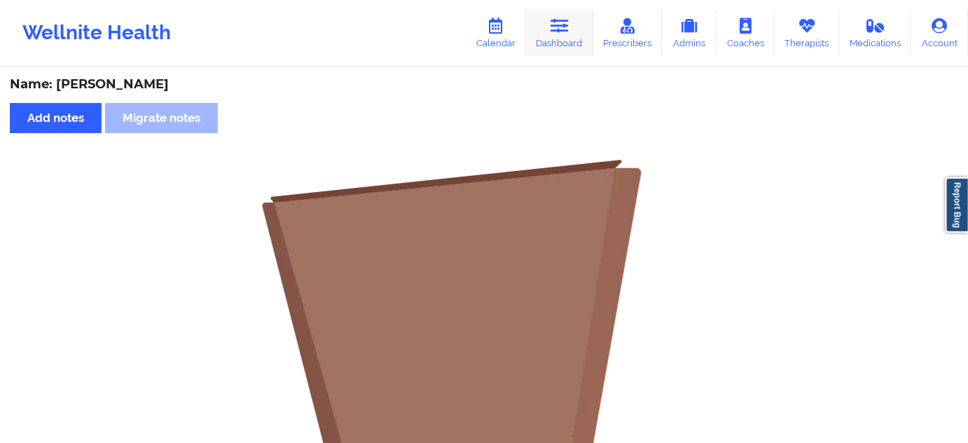
click at [569, 40] on link "Dashboard" at bounding box center [559, 33] width 67 height 46
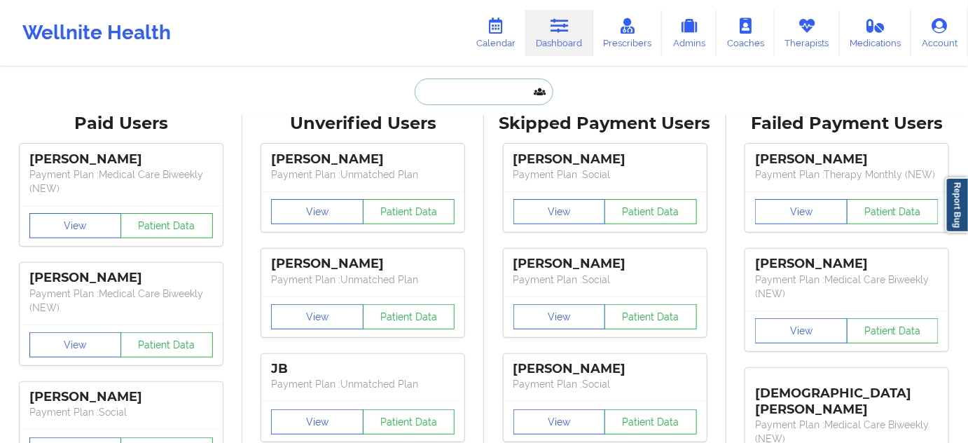
click at [472, 90] on input "text" at bounding box center [484, 91] width 139 height 27
type input "d"
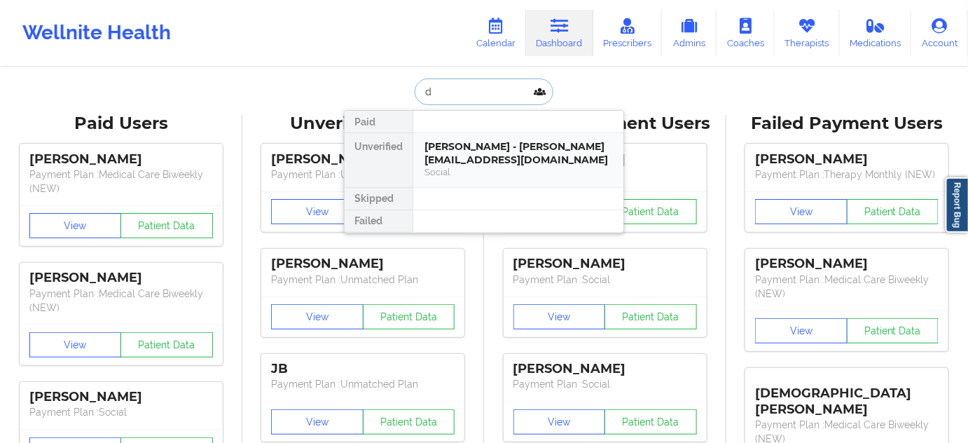
click at [461, 143] on div "[PERSON_NAME] - [PERSON_NAME][EMAIL_ADDRESS][DOMAIN_NAME]" at bounding box center [519, 153] width 188 height 26
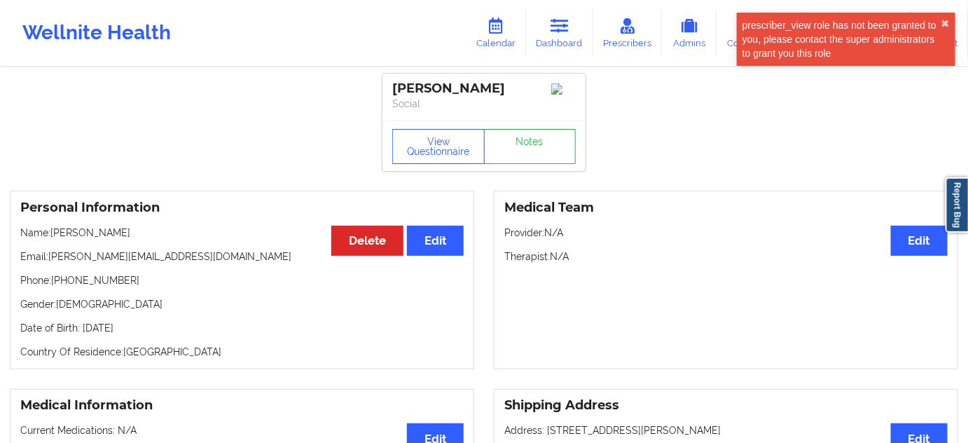
click at [457, 89] on div "[PERSON_NAME]" at bounding box center [484, 89] width 184 height 16
click at [401, 92] on div "[PERSON_NAME]" at bounding box center [484, 89] width 184 height 16
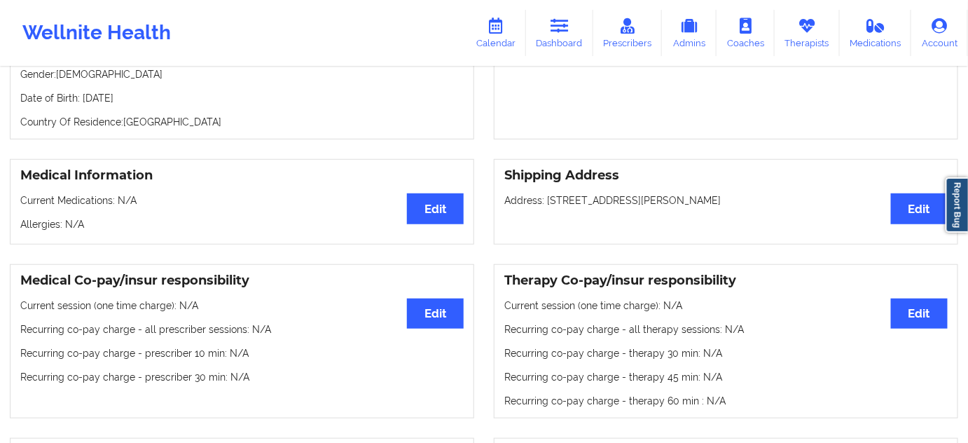
scroll to position [254, 0]
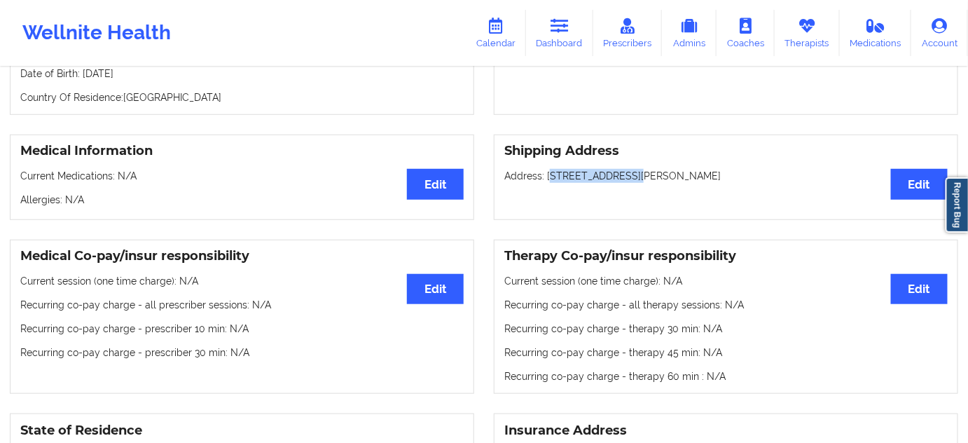
drag, startPoint x: 549, startPoint y: 179, endPoint x: 624, endPoint y: 184, distance: 75.8
click at [624, 183] on p "Address: [STREET_ADDRESS][PERSON_NAME]" at bounding box center [725, 176] width 443 height 14
drag, startPoint x: 633, startPoint y: 178, endPoint x: 725, endPoint y: 182, distance: 91.9
click at [725, 182] on p "Address: [STREET_ADDRESS][PERSON_NAME]" at bounding box center [725, 176] width 443 height 14
click at [758, 182] on p "Address: [STREET_ADDRESS][PERSON_NAME]" at bounding box center [725, 176] width 443 height 14
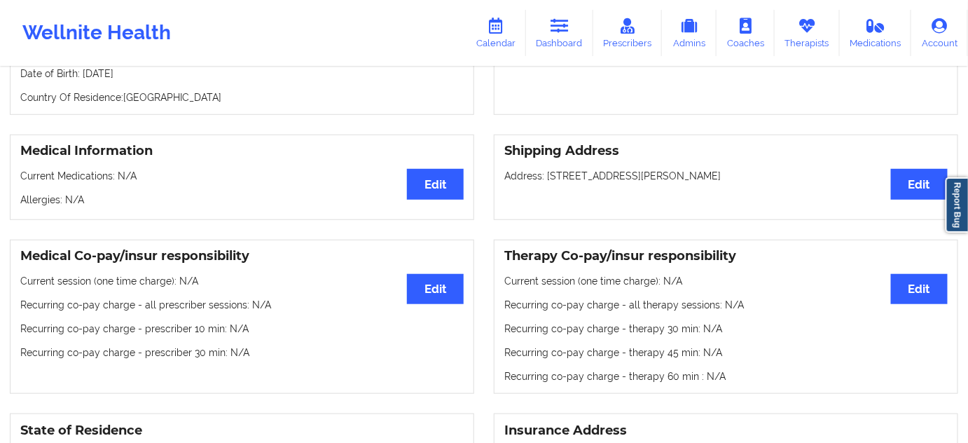
click at [758, 182] on p "Address: [STREET_ADDRESS][PERSON_NAME]" at bounding box center [725, 176] width 443 height 14
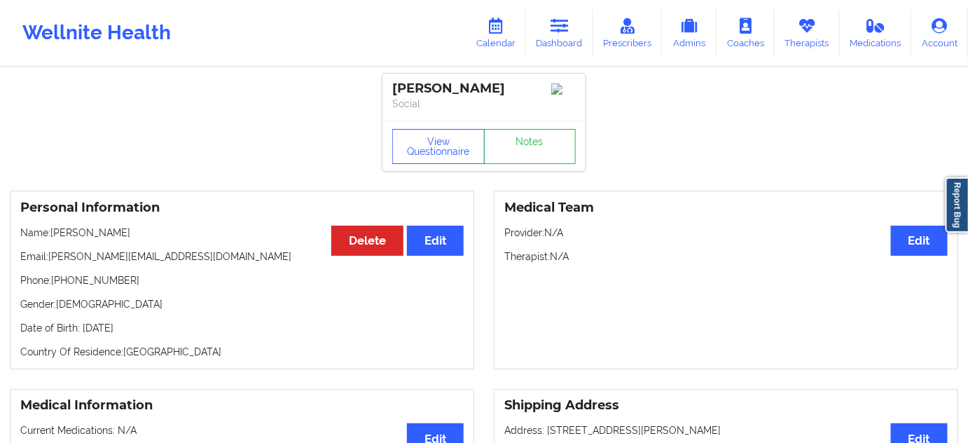
drag, startPoint x: 504, startPoint y: 88, endPoint x: 396, endPoint y: 84, distance: 108.7
click at [396, 84] on div "[PERSON_NAME]" at bounding box center [484, 89] width 184 height 16
click at [472, 108] on p "Social" at bounding box center [484, 104] width 184 height 14
drag, startPoint x: 496, startPoint y: 83, endPoint x: 488, endPoint y: 87, distance: 9.4
click at [488, 87] on div "[PERSON_NAME]" at bounding box center [484, 89] width 184 height 16
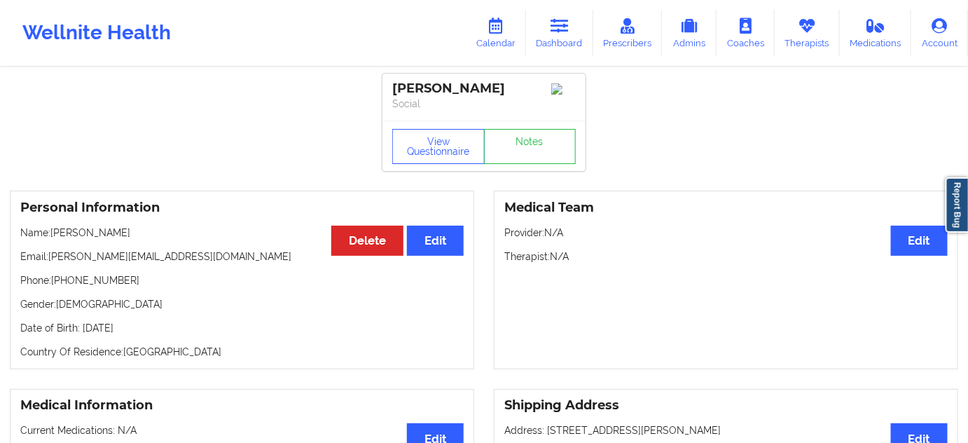
click at [518, 90] on div "[PERSON_NAME]" at bounding box center [484, 89] width 184 height 16
drag, startPoint x: 441, startPoint y: 81, endPoint x: 392, endPoint y: 78, distance: 49.1
click at [392, 78] on div "[PERSON_NAME] Social" at bounding box center [484, 97] width 203 height 47
click at [511, 136] on link "Notes" at bounding box center [530, 146] width 92 height 35
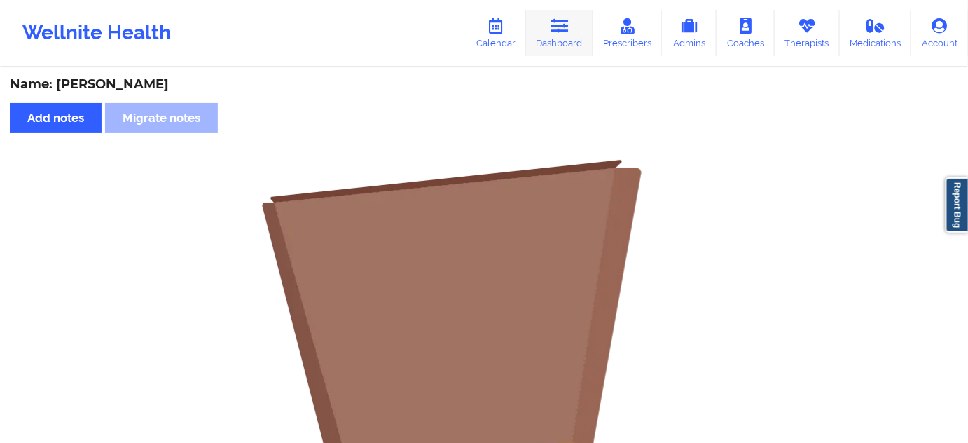
drag, startPoint x: 564, startPoint y: 43, endPoint x: 553, endPoint y: 34, distance: 14.4
click at [564, 43] on link "Dashboard" at bounding box center [559, 33] width 67 height 46
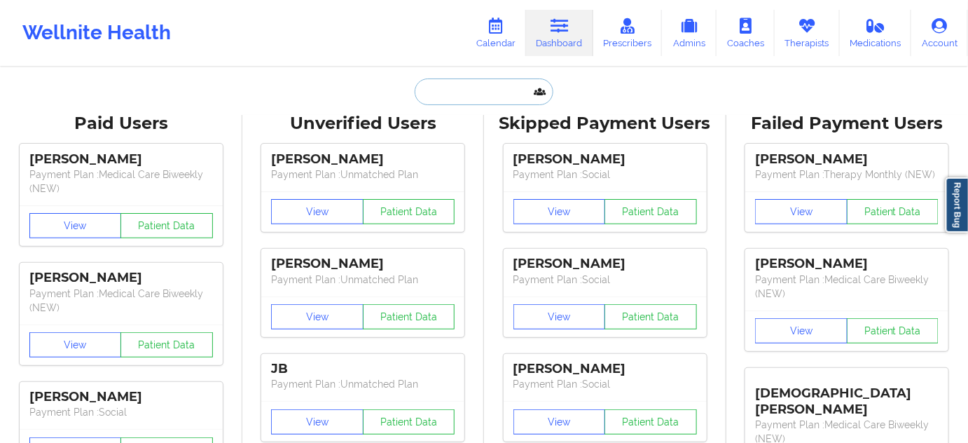
click at [488, 95] on input "text" at bounding box center [484, 91] width 139 height 27
paste input "[EMAIL_ADDRESS][DOMAIN_NAME],"
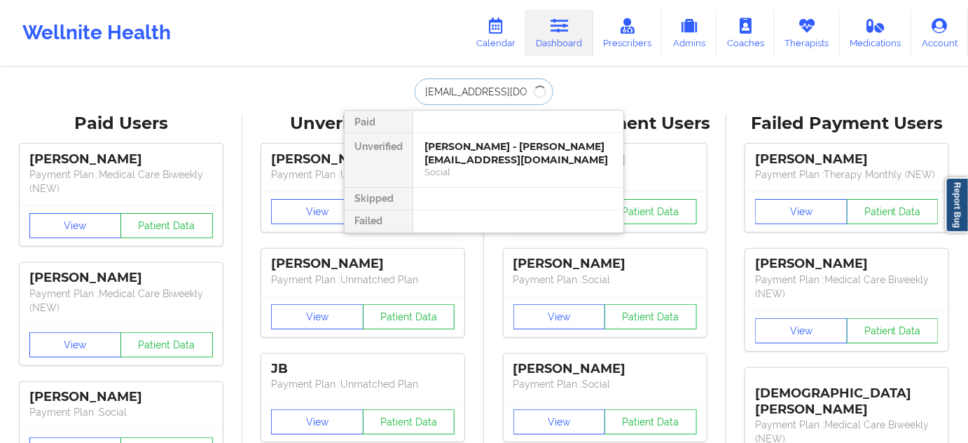
type input "[EMAIL_ADDRESS][DOMAIN_NAME]"
click at [485, 145] on div "[PERSON_NAME] - [EMAIL_ADDRESS][DOMAIN_NAME]" at bounding box center [519, 153] width 188 height 26
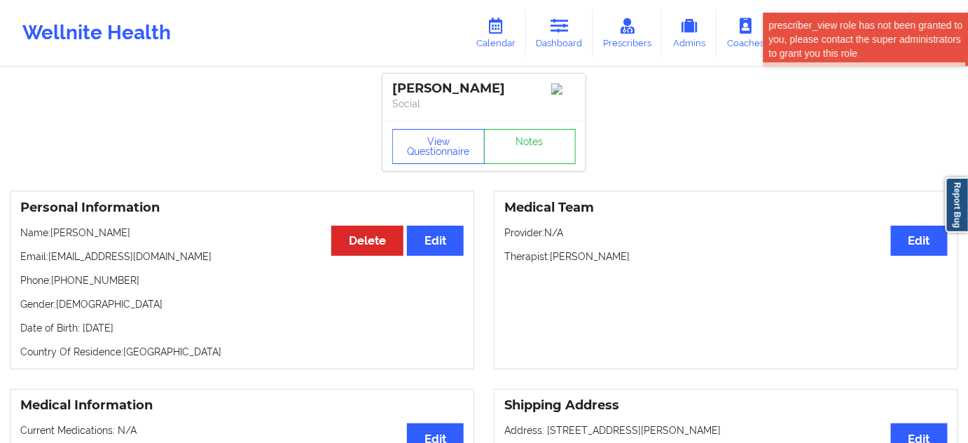
click at [457, 92] on div "[PERSON_NAME]" at bounding box center [484, 89] width 184 height 16
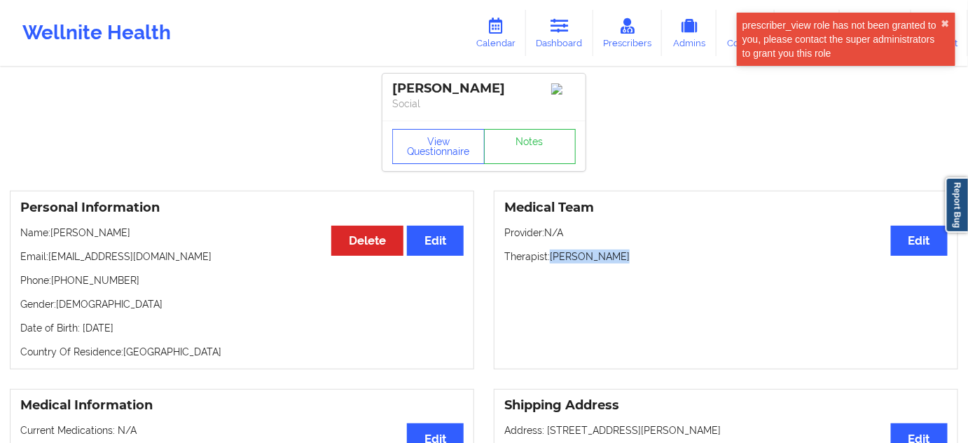
drag, startPoint x: 551, startPoint y: 257, endPoint x: 633, endPoint y: 263, distance: 82.2
click at [630, 261] on p "Therapist: [PERSON_NAME]" at bounding box center [725, 256] width 443 height 14
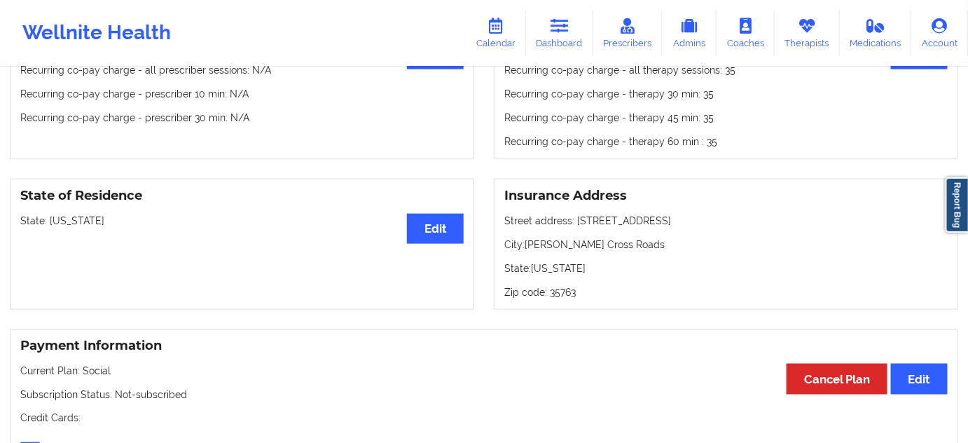
scroll to position [509, 0]
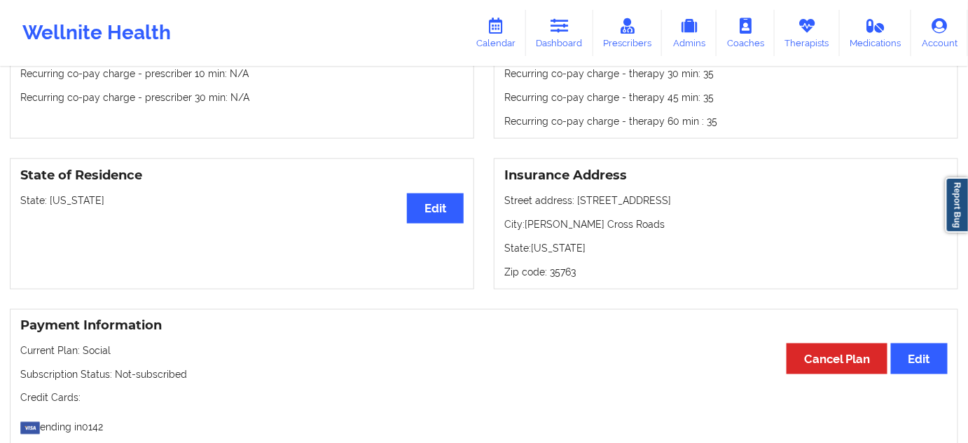
drag, startPoint x: 576, startPoint y: 201, endPoint x: 691, endPoint y: 200, distance: 115.6
click at [691, 200] on p "Street address: [STREET_ADDRESS]" at bounding box center [725, 200] width 443 height 14
drag, startPoint x: 614, startPoint y: 224, endPoint x: 626, endPoint y: 226, distance: 11.3
click at [625, 226] on p "City: [PERSON_NAME][GEOGRAPHIC_DATA]" at bounding box center [725, 224] width 443 height 14
click at [570, 279] on p "Zip code: 35763" at bounding box center [725, 272] width 443 height 14
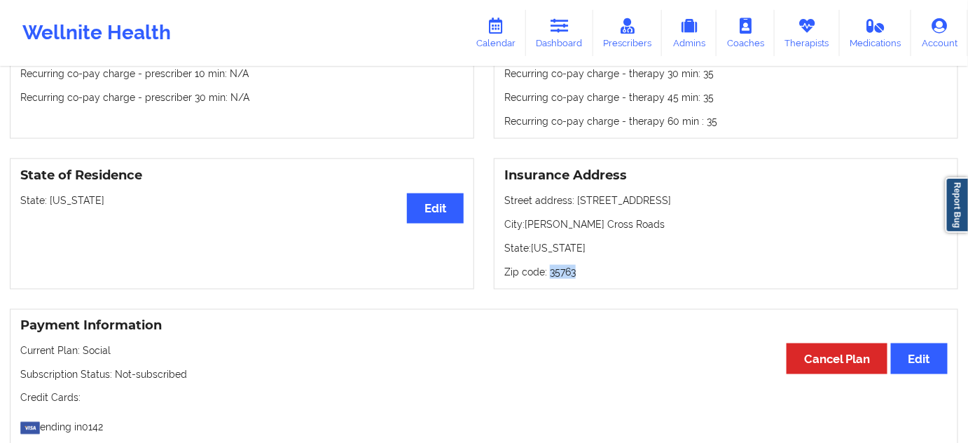
click at [570, 279] on p "Zip code: 35763" at bounding box center [725, 272] width 443 height 14
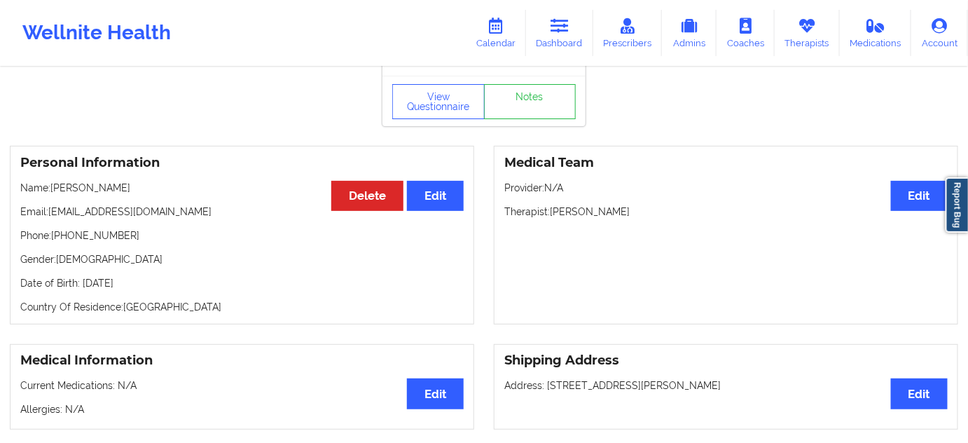
scroll to position [0, 0]
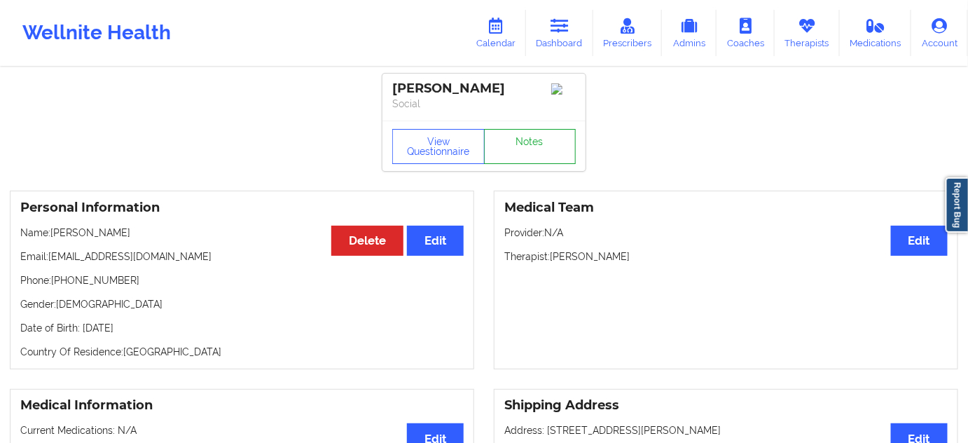
click at [537, 147] on link "Notes" at bounding box center [530, 146] width 92 height 35
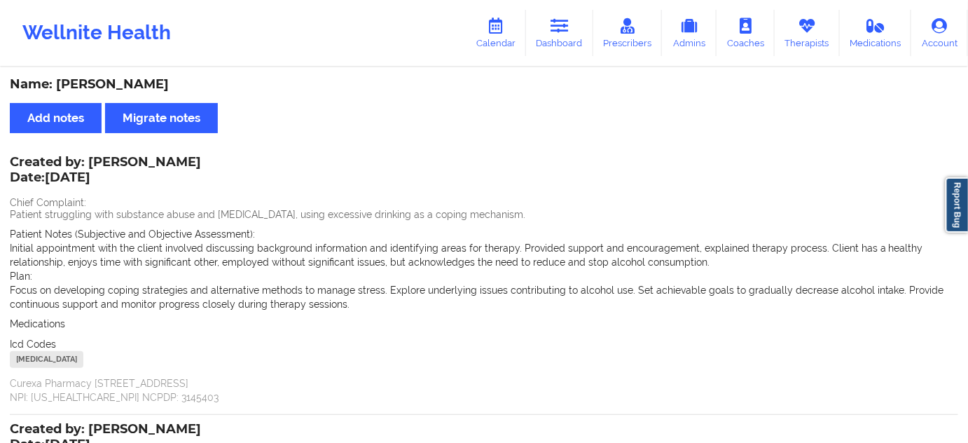
click at [29, 358] on div "[MEDICAL_DATA]" at bounding box center [47, 359] width 74 height 17
drag, startPoint x: 553, startPoint y: 29, endPoint x: 564, endPoint y: 0, distance: 30.8
click at [553, 29] on icon at bounding box center [560, 25] width 18 height 15
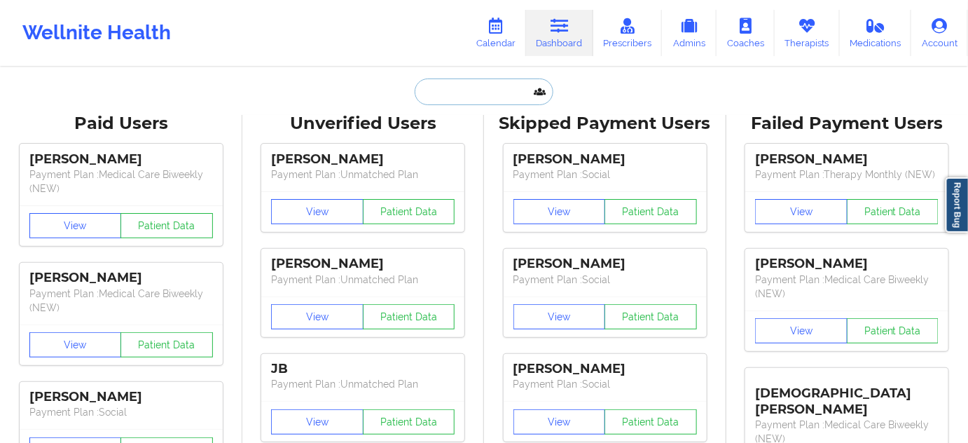
click at [490, 95] on input "text" at bounding box center [484, 91] width 139 height 27
paste input "[PERSON_NAME][EMAIL_ADDRESS][PERSON_NAME][DOMAIN_NAME]"
type input "[PERSON_NAME][EMAIL_ADDRESS][PERSON_NAME][DOMAIN_NAME]"
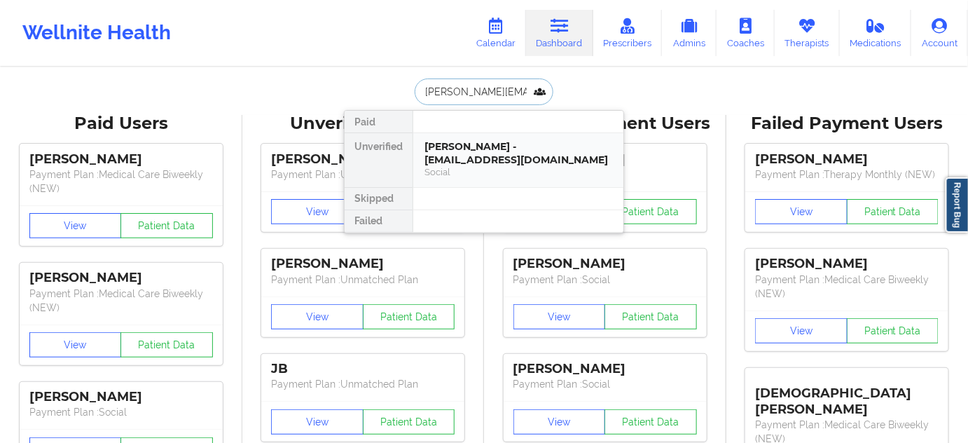
scroll to position [0, 16]
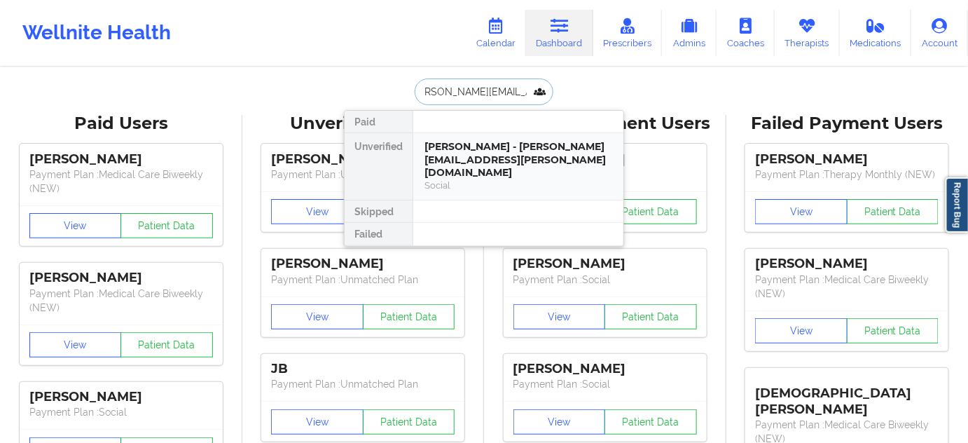
click at [467, 149] on div "[PERSON_NAME] - [PERSON_NAME][EMAIL_ADDRESS][PERSON_NAME][DOMAIN_NAME]" at bounding box center [519, 159] width 188 height 39
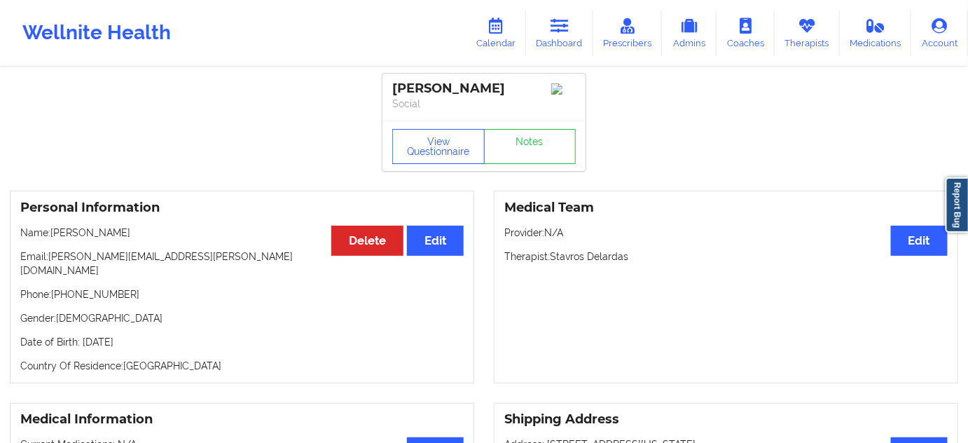
click at [433, 87] on div "[PERSON_NAME]" at bounding box center [484, 89] width 184 height 16
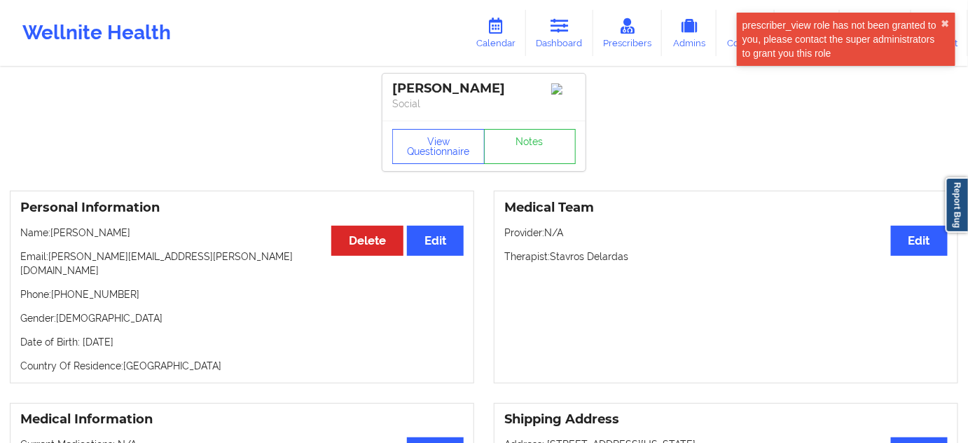
click at [471, 89] on div "[PERSON_NAME]" at bounding box center [484, 89] width 184 height 16
click at [471, 88] on div "[PERSON_NAME]" at bounding box center [484, 89] width 184 height 16
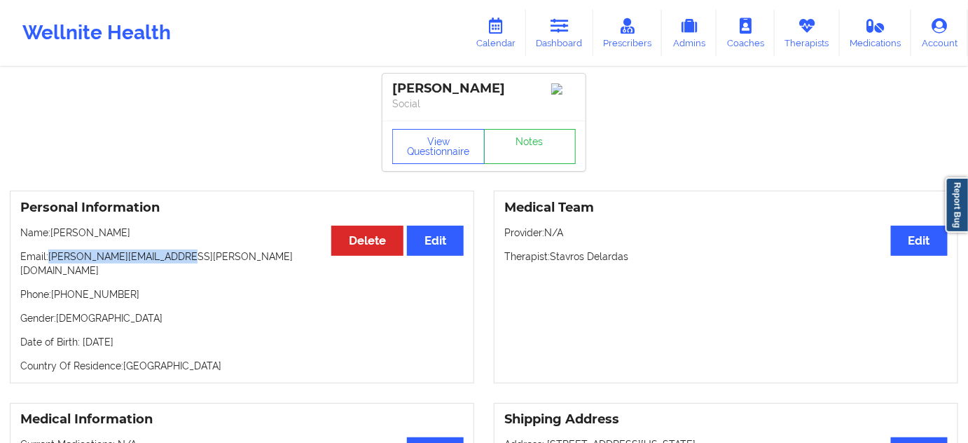
drag, startPoint x: 50, startPoint y: 261, endPoint x: 234, endPoint y: 252, distance: 183.7
click at [224, 254] on p "Email: [PERSON_NAME][EMAIL_ADDRESS][PERSON_NAME][DOMAIN_NAME]" at bounding box center [241, 263] width 443 height 28
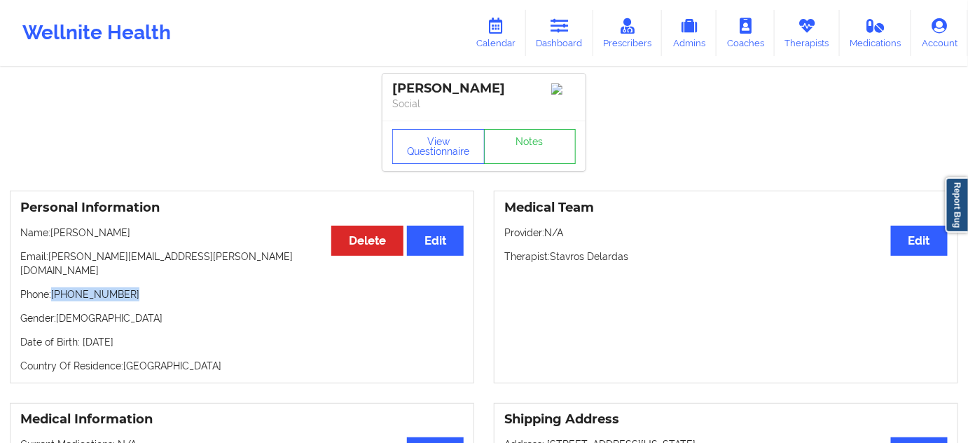
drag, startPoint x: 55, startPoint y: 287, endPoint x: 214, endPoint y: 279, distance: 159.9
click at [157, 289] on p "Phone: [PHONE_NUMBER]" at bounding box center [241, 294] width 443 height 14
click at [549, 34] on link "Dashboard" at bounding box center [559, 33] width 67 height 46
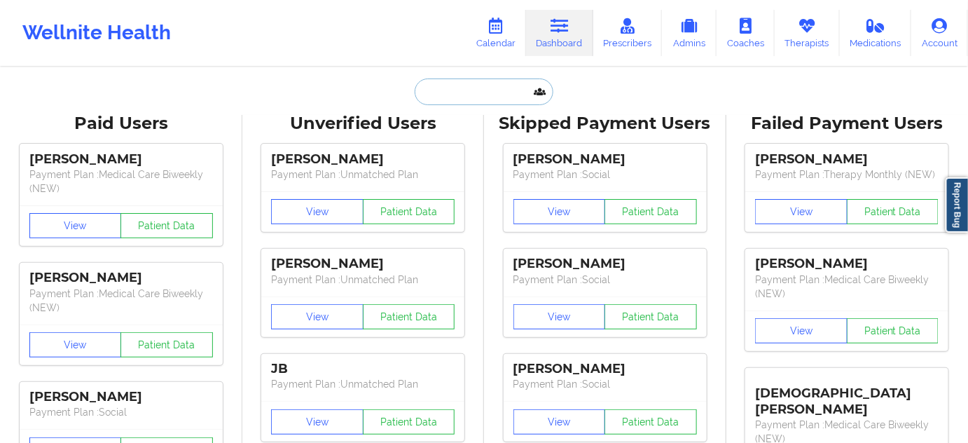
click at [465, 86] on input "text" at bounding box center [484, 91] width 139 height 27
paste input "[EMAIL_ADDRESS][DOMAIN_NAME]"
type input "[EMAIL_ADDRESS][DOMAIN_NAME]"
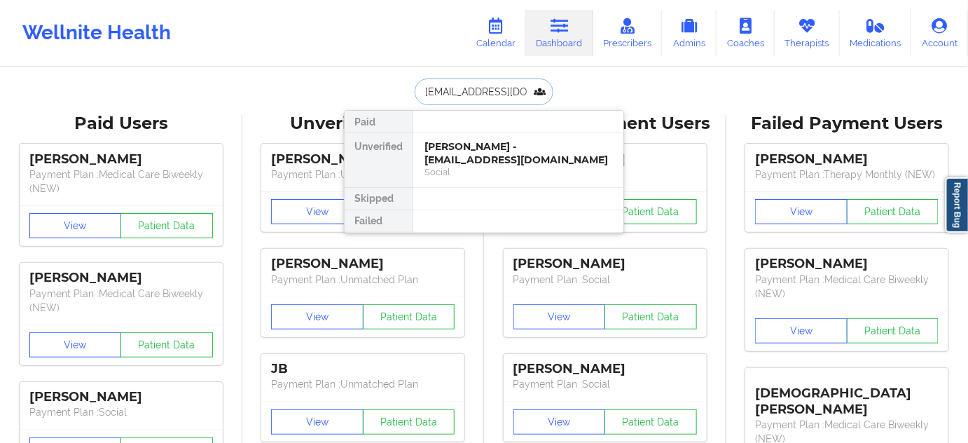
click at [462, 151] on div "[PERSON_NAME] - [EMAIL_ADDRESS][DOMAIN_NAME]" at bounding box center [519, 153] width 188 height 26
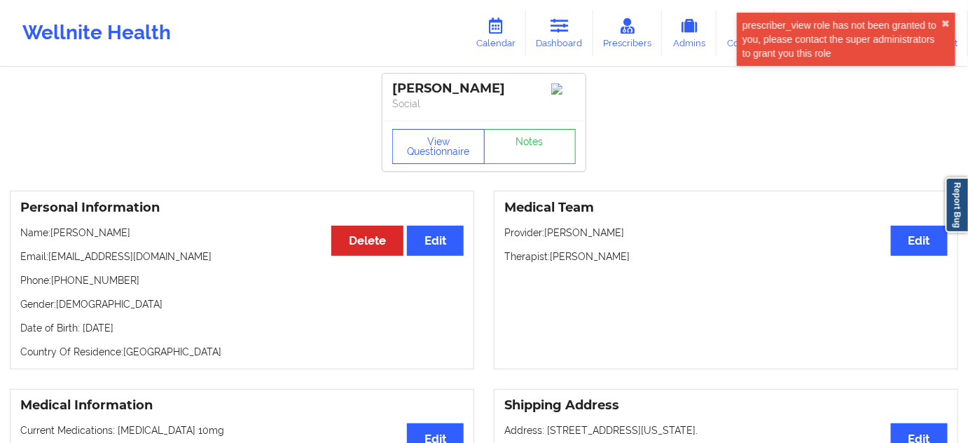
click at [414, 85] on div "[PERSON_NAME]" at bounding box center [484, 89] width 184 height 16
click at [478, 92] on div "[PERSON_NAME]" at bounding box center [484, 89] width 184 height 16
click at [508, 46] on link "Calendar" at bounding box center [496, 33] width 60 height 46
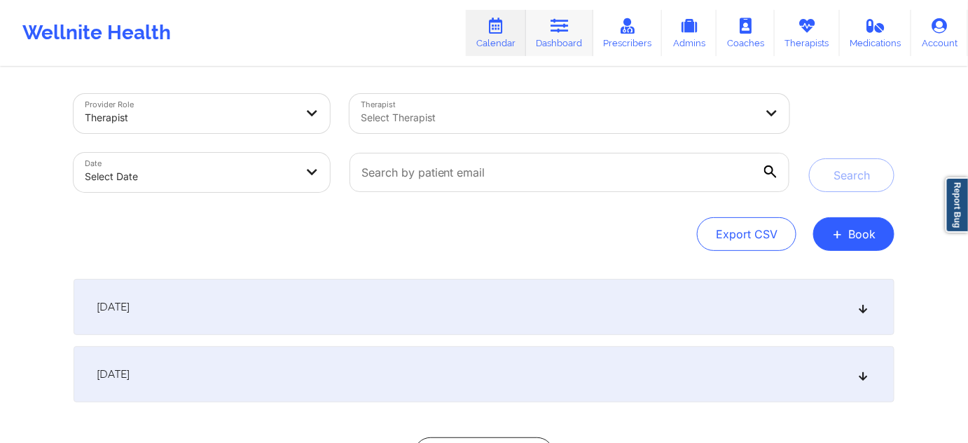
click at [563, 33] on icon at bounding box center [560, 25] width 18 height 15
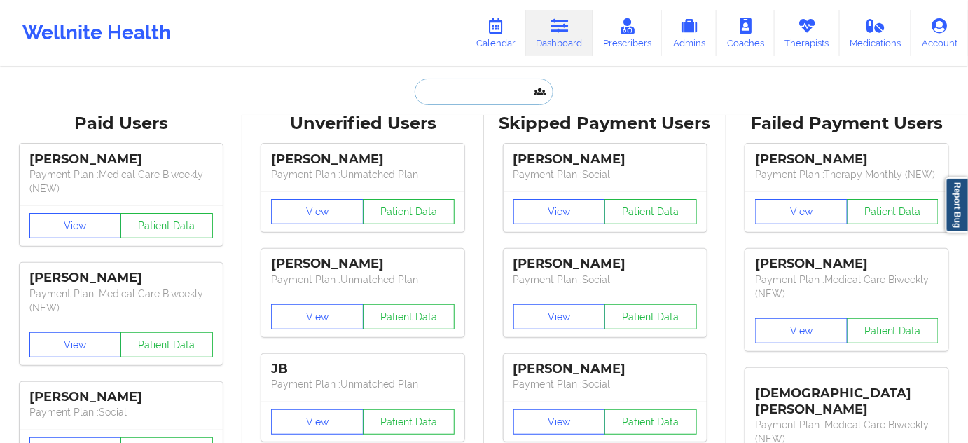
click at [497, 81] on input "text" at bounding box center [484, 91] width 139 height 27
type input "s"
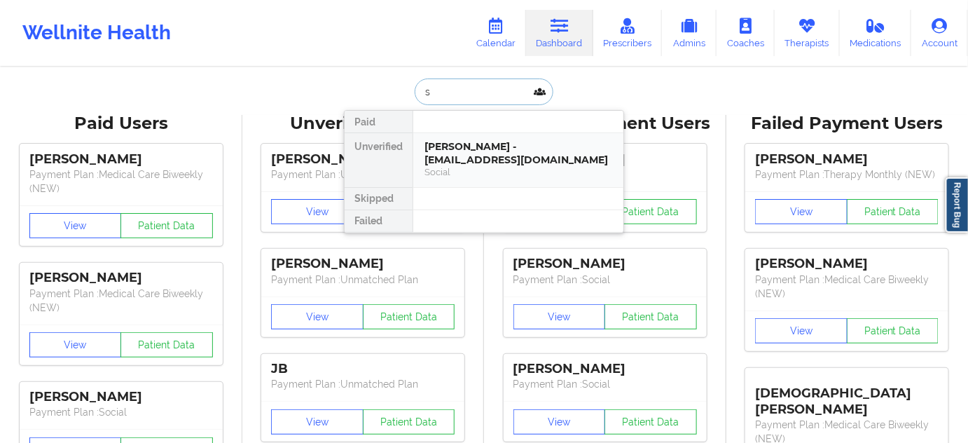
click at [474, 142] on div "[PERSON_NAME] - [EMAIL_ADDRESS][DOMAIN_NAME]" at bounding box center [519, 153] width 188 height 26
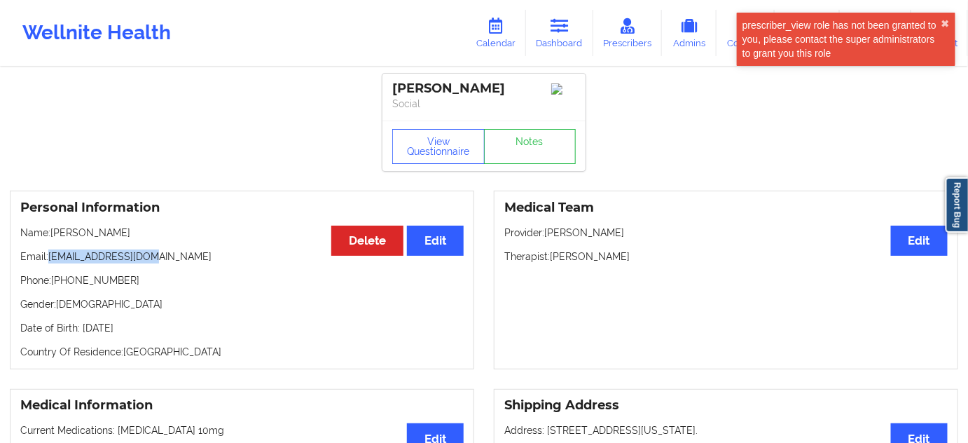
drag, startPoint x: 50, startPoint y: 260, endPoint x: 230, endPoint y: 255, distance: 180.1
click at [230, 255] on p "Email: [EMAIL_ADDRESS][DOMAIN_NAME]" at bounding box center [241, 256] width 443 height 14
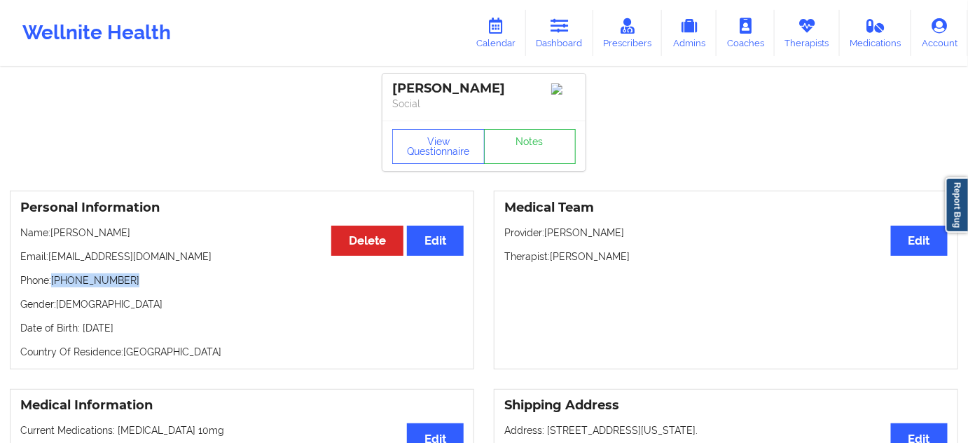
drag, startPoint x: 63, startPoint y: 282, endPoint x: 218, endPoint y: 249, distance: 158.1
click at [169, 283] on p "Phone: [PHONE_NUMBER]" at bounding box center [241, 280] width 443 height 14
click at [550, 38] on link "Dashboard" at bounding box center [559, 33] width 67 height 46
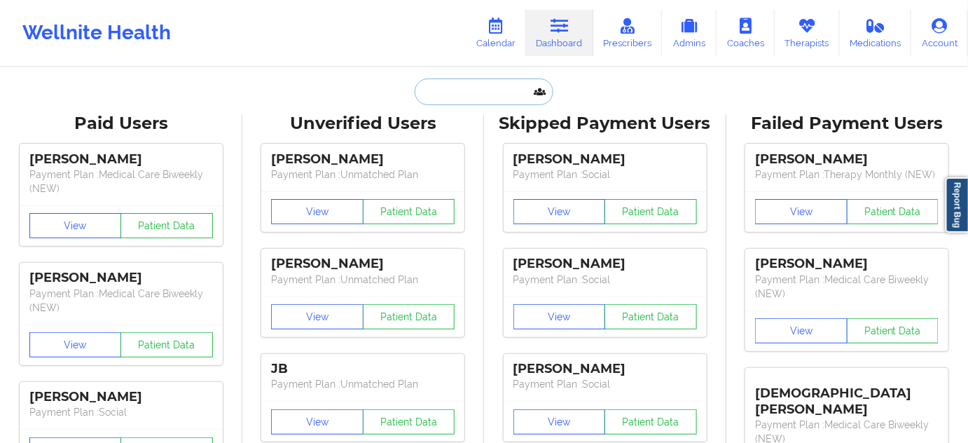
click at [460, 92] on input "text" at bounding box center [484, 91] width 139 height 27
paste input "[EMAIL_ADDRESS][DOMAIN_NAME]"
type input "[EMAIL_ADDRESS][DOMAIN_NAME]"
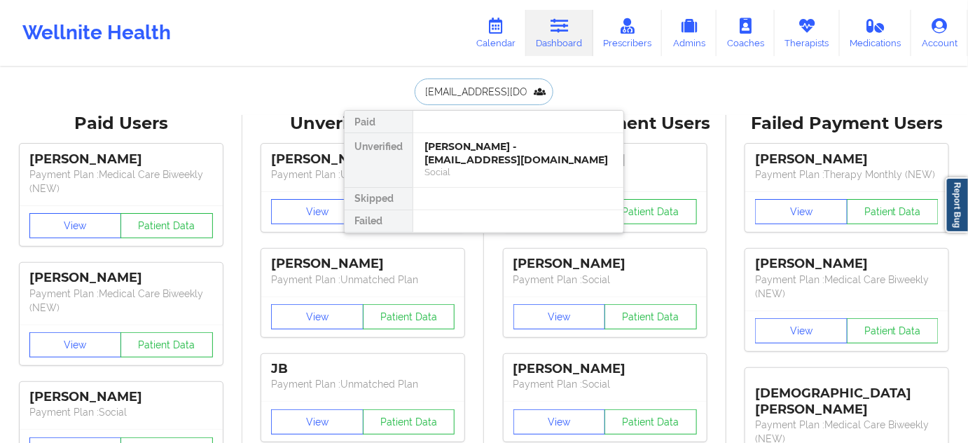
scroll to position [0, 9]
click at [464, 154] on div "[PERSON_NAME] - [EMAIL_ADDRESS][DOMAIN_NAME]" at bounding box center [519, 153] width 188 height 26
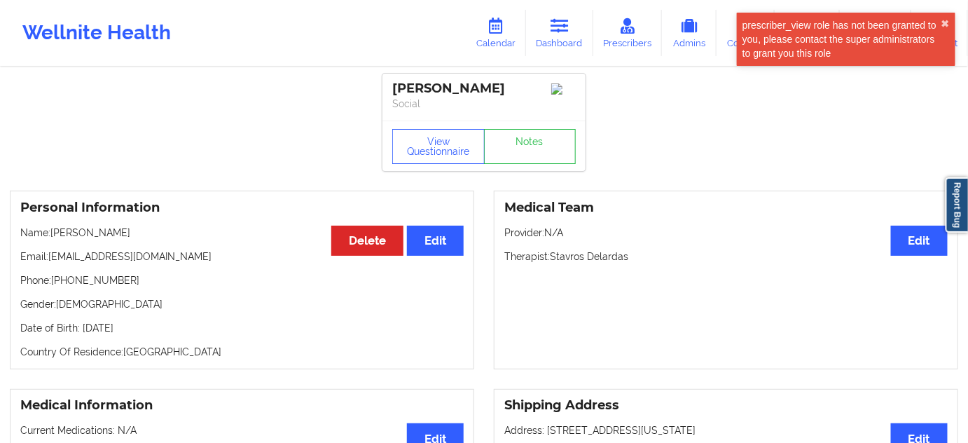
click at [407, 86] on div "[PERSON_NAME]" at bounding box center [484, 89] width 184 height 16
click at [405, 85] on div "[PERSON_NAME]" at bounding box center [484, 89] width 184 height 16
click at [418, 87] on div "[PERSON_NAME]" at bounding box center [484, 89] width 184 height 16
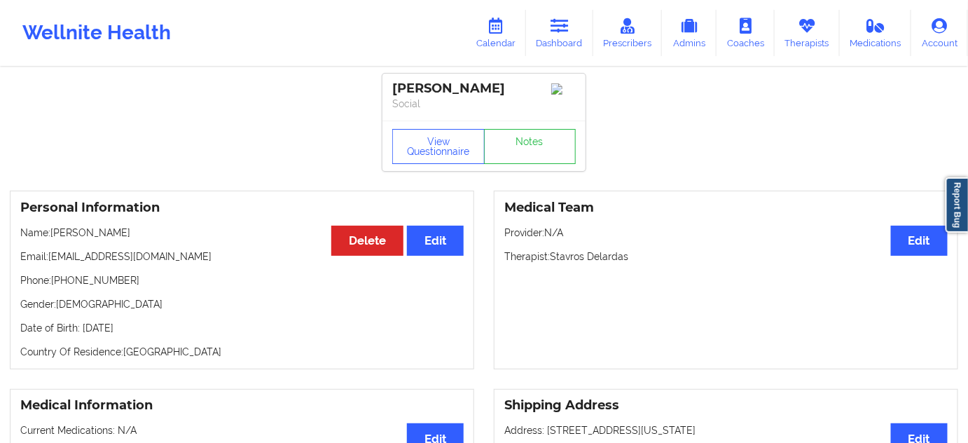
click at [480, 88] on div "[PERSON_NAME]" at bounding box center [484, 89] width 184 height 16
drag, startPoint x: 50, startPoint y: 261, endPoint x: 238, endPoint y: 238, distance: 189.1
click at [203, 255] on p "Email: [EMAIL_ADDRESS][DOMAIN_NAME]" at bounding box center [241, 256] width 443 height 14
drag, startPoint x: 53, startPoint y: 288, endPoint x: 226, endPoint y: 235, distance: 180.8
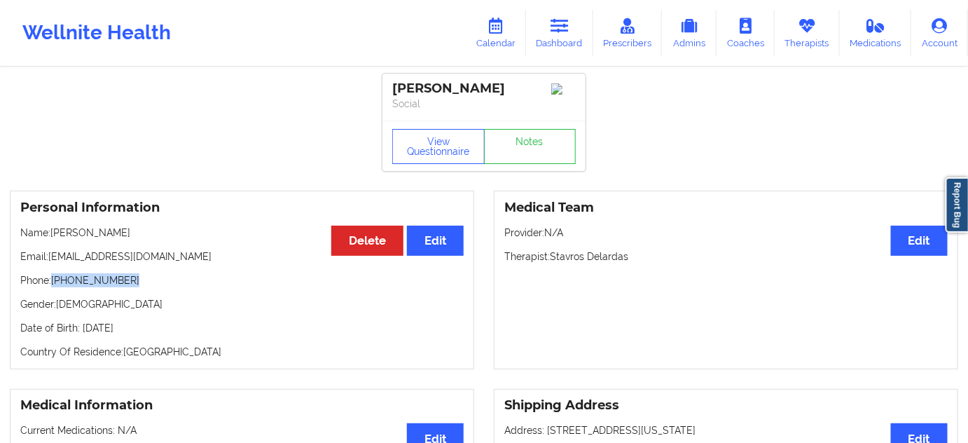
click at [151, 282] on p "Phone: [PHONE_NUMBER]" at bounding box center [241, 280] width 443 height 14
click at [569, 34] on link "Dashboard" at bounding box center [559, 33] width 67 height 46
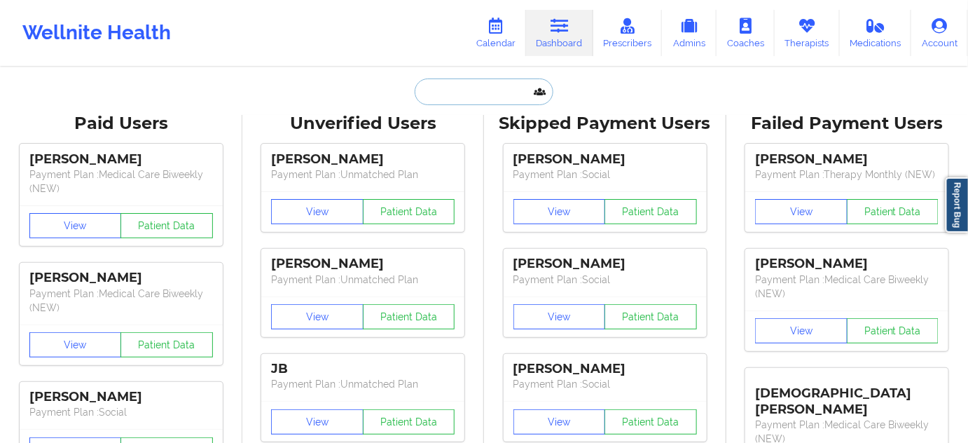
click at [469, 104] on input "text" at bounding box center [484, 91] width 139 height 27
paste input "[EMAIL_ADDRESS][DOMAIN_NAME]"
type input "[EMAIL_ADDRESS][DOMAIN_NAME]"
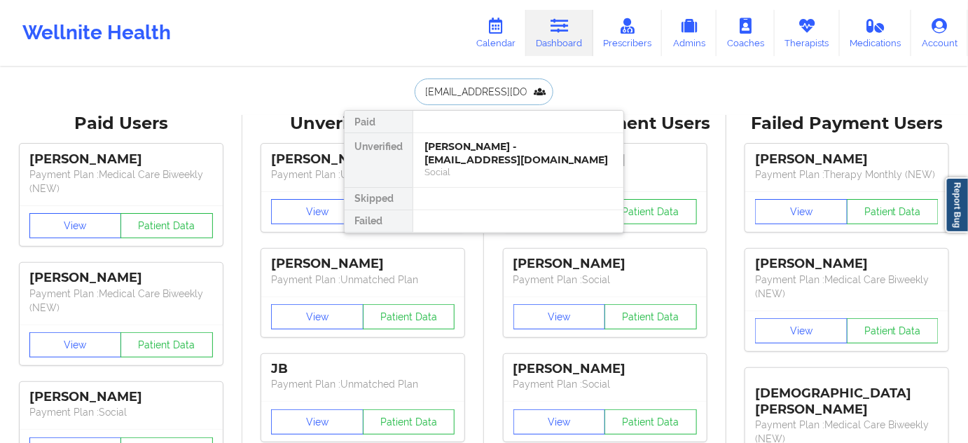
click at [471, 160] on div "[PERSON_NAME] - [EMAIL_ADDRESS][DOMAIN_NAME]" at bounding box center [519, 153] width 188 height 26
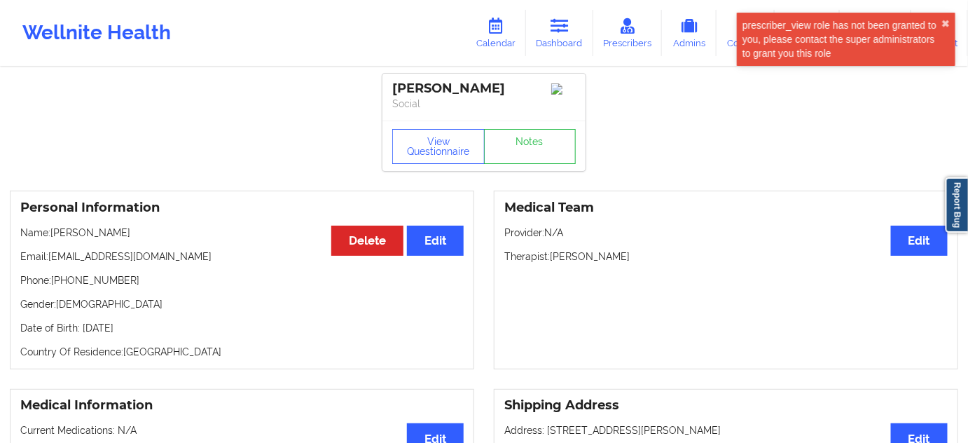
click at [420, 85] on div "[PERSON_NAME]" at bounding box center [484, 89] width 184 height 16
click at [474, 85] on div "[PERSON_NAME]" at bounding box center [484, 89] width 184 height 16
drag, startPoint x: 51, startPoint y: 261, endPoint x: 179, endPoint y: 261, distance: 128.2
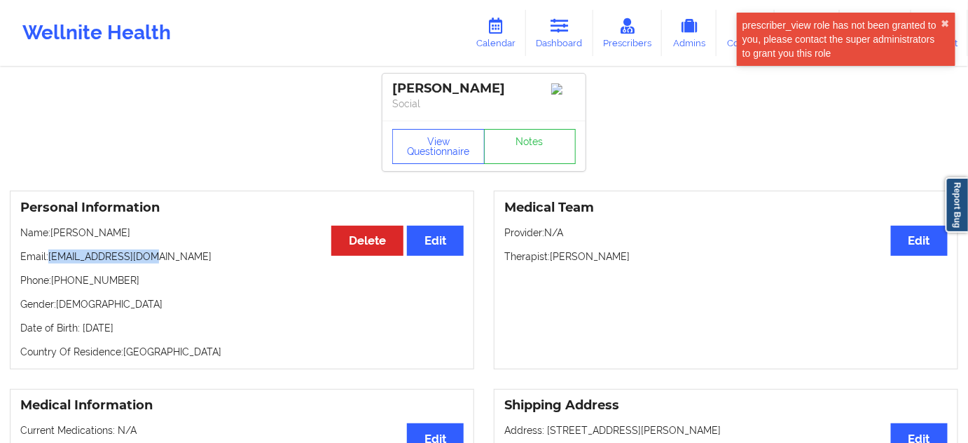
click at [179, 261] on p "Email: [EMAIL_ADDRESS][DOMAIN_NAME]" at bounding box center [241, 256] width 443 height 14
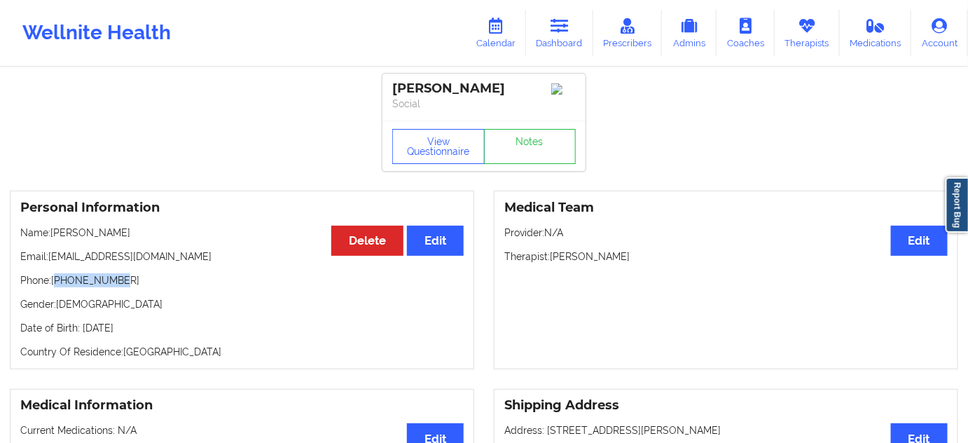
drag, startPoint x: 56, startPoint y: 285, endPoint x: 132, endPoint y: 288, distance: 75.7
click at [132, 287] on p "Phone: [PHONE_NUMBER]" at bounding box center [241, 280] width 443 height 14
drag, startPoint x: 55, startPoint y: 287, endPoint x: 195, endPoint y: 276, distance: 141.3
click at [171, 282] on p "Phone: [PHONE_NUMBER]" at bounding box center [241, 280] width 443 height 14
click at [554, 39] on link "Dashboard" at bounding box center [559, 33] width 67 height 46
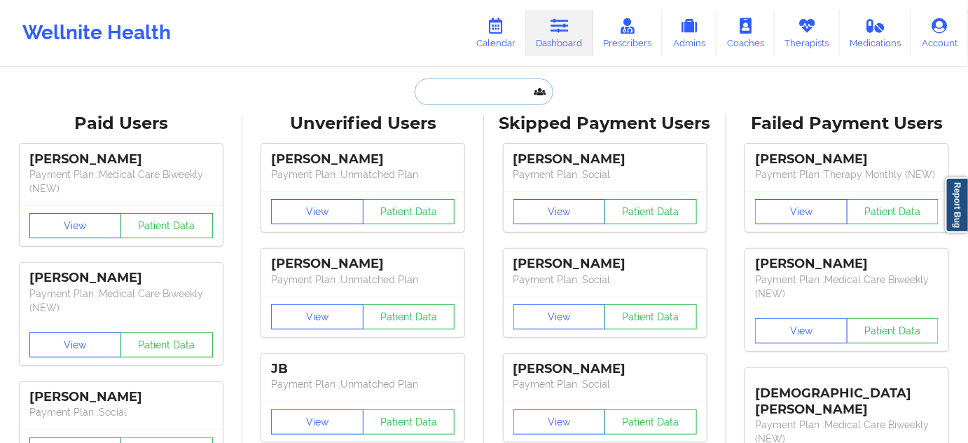
click at [486, 78] on input "text" at bounding box center [484, 91] width 139 height 27
paste input "[PERSON_NAME][EMAIL_ADDRESS][DOMAIN_NAME]"
type input "[PERSON_NAME][EMAIL_ADDRESS][DOMAIN_NAME]"
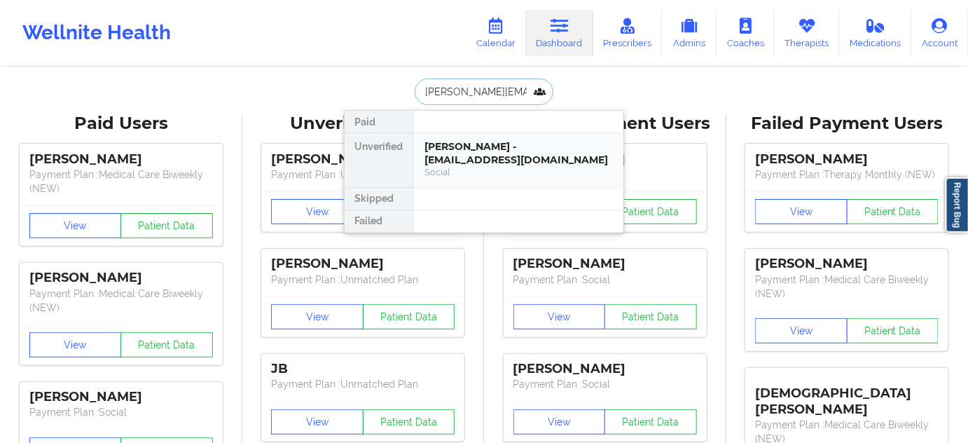
scroll to position [0, 1]
click at [483, 160] on div "Charles Argento - [EMAIL_ADDRESS][DOMAIN_NAME]" at bounding box center [519, 153] width 188 height 26
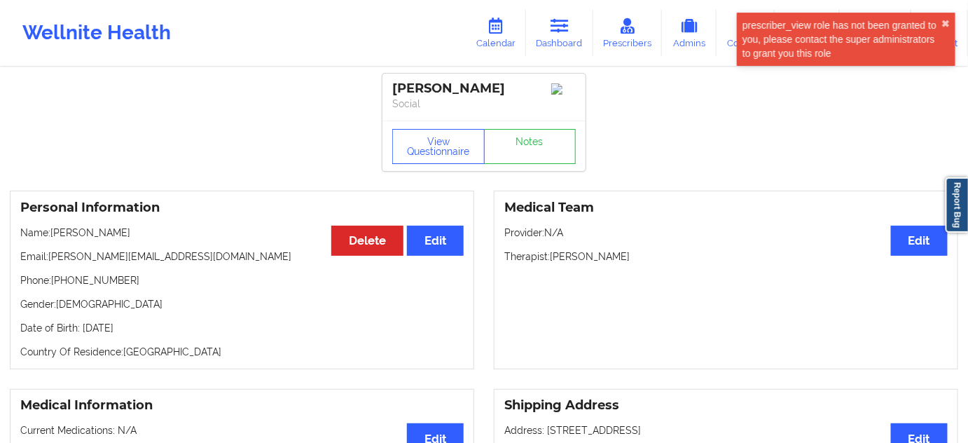
click at [421, 91] on div "[PERSON_NAME]" at bounding box center [484, 89] width 184 height 16
click at [467, 85] on div "[PERSON_NAME]" at bounding box center [484, 89] width 184 height 16
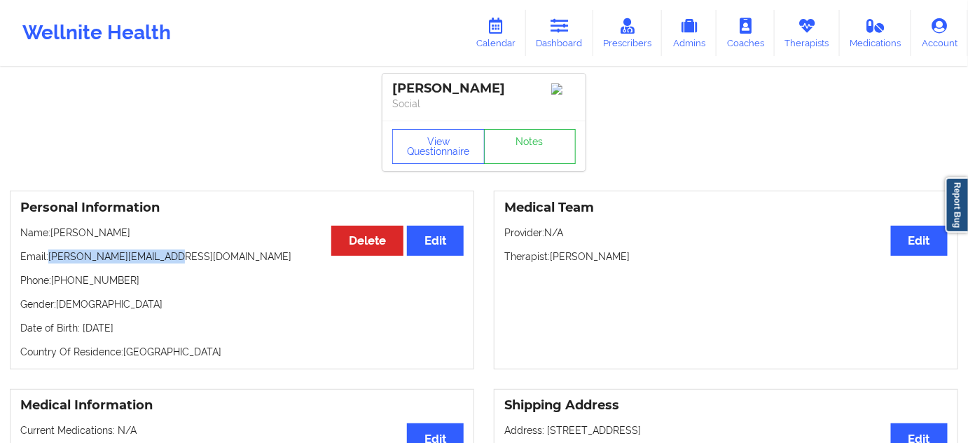
drag, startPoint x: 50, startPoint y: 261, endPoint x: 249, endPoint y: 237, distance: 200.4
click at [193, 263] on p "Email: [PERSON_NAME][EMAIL_ADDRESS][DOMAIN_NAME]" at bounding box center [241, 256] width 443 height 14
drag, startPoint x: 53, startPoint y: 284, endPoint x: 247, endPoint y: 245, distance: 197.8
click at [157, 287] on p "Phone: [PHONE_NUMBER]" at bounding box center [241, 280] width 443 height 14
click at [584, 36] on link "Dashboard" at bounding box center [559, 33] width 67 height 46
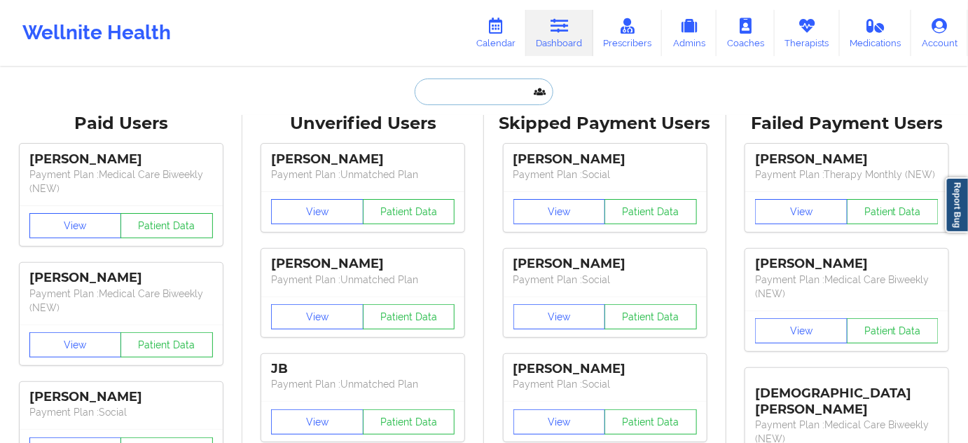
click at [489, 91] on input "text" at bounding box center [484, 91] width 139 height 27
paste input "[EMAIL_ADDRESS][DOMAIN_NAME]"
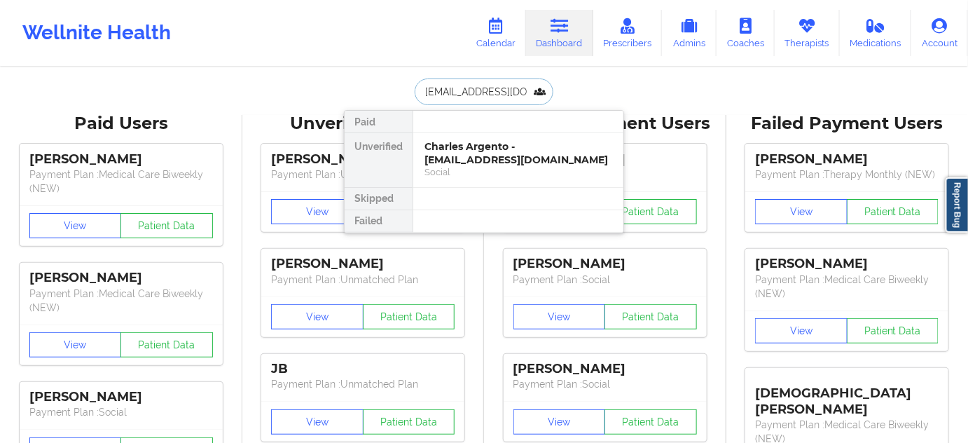
type input "[EMAIL_ADDRESS][DOMAIN_NAME]"
click at [488, 156] on div "[PERSON_NAME] - [EMAIL_ADDRESS][DOMAIN_NAME]" at bounding box center [519, 153] width 188 height 26
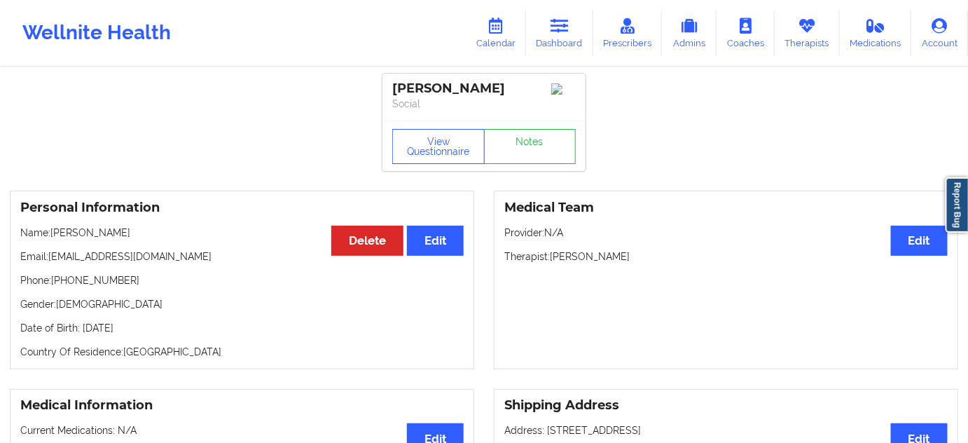
click at [411, 88] on div "[PERSON_NAME]" at bounding box center [484, 89] width 184 height 16
click at [455, 83] on div "[PERSON_NAME]" at bounding box center [484, 89] width 184 height 16
drag, startPoint x: 50, startPoint y: 259, endPoint x: 227, endPoint y: 252, distance: 177.4
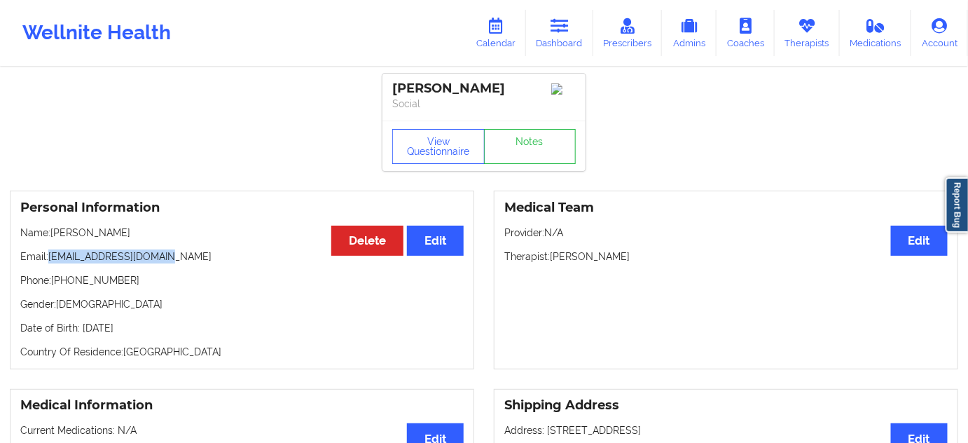
click at [194, 263] on p "Email: [EMAIL_ADDRESS][DOMAIN_NAME]" at bounding box center [241, 256] width 443 height 14
drag, startPoint x: 52, startPoint y: 285, endPoint x: 174, endPoint y: 282, distance: 122.0
click at [164, 281] on p "Phone: [PHONE_NUMBER]" at bounding box center [241, 280] width 443 height 14
click at [563, 51] on link "Dashboard" at bounding box center [559, 33] width 67 height 46
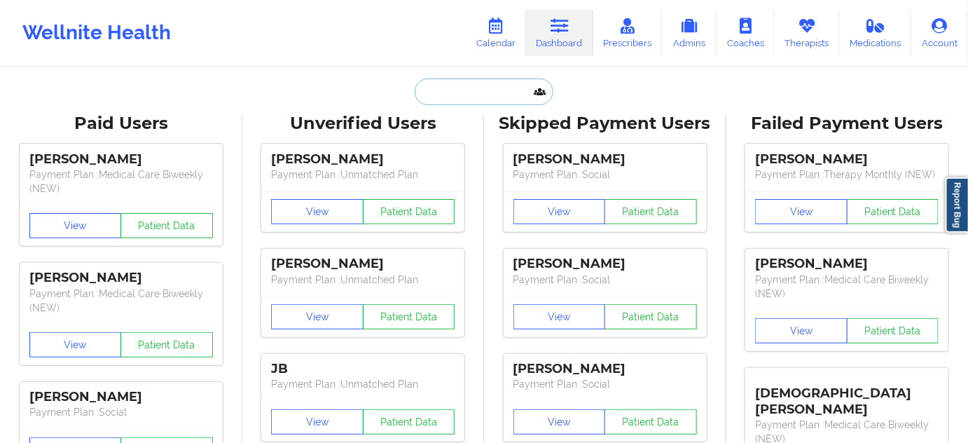
click at [488, 92] on input "text" at bounding box center [484, 91] width 139 height 27
paste input "[EMAIL_ADDRESS][DOMAIN_NAME]"
type input "[EMAIL_ADDRESS][DOMAIN_NAME]"
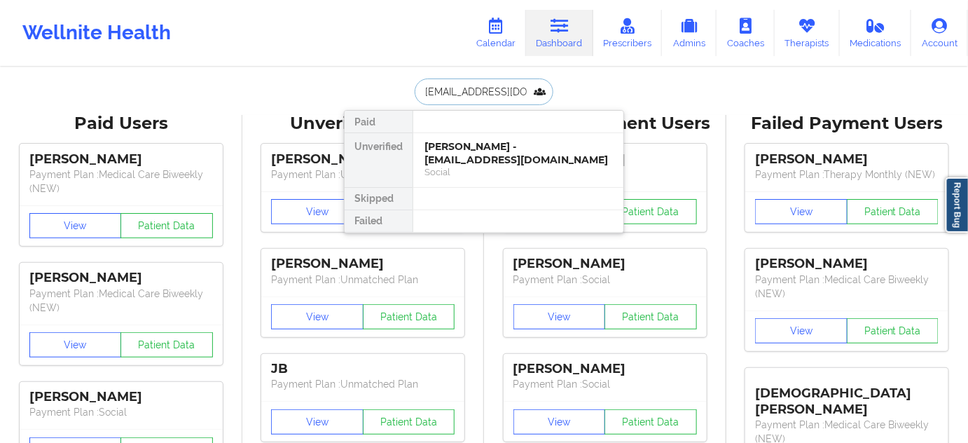
click at [471, 154] on div "[PERSON_NAME] - [EMAIL_ADDRESS][DOMAIN_NAME]" at bounding box center [519, 153] width 188 height 26
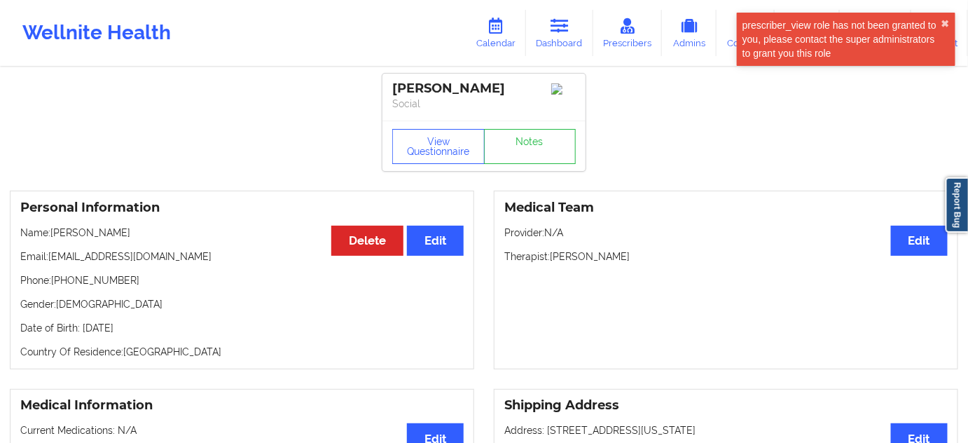
click at [422, 85] on div "[PERSON_NAME]" at bounding box center [484, 89] width 184 height 16
click at [487, 92] on div "[PERSON_NAME]" at bounding box center [484, 89] width 184 height 16
drag, startPoint x: 47, startPoint y: 259, endPoint x: 279, endPoint y: 186, distance: 243.1
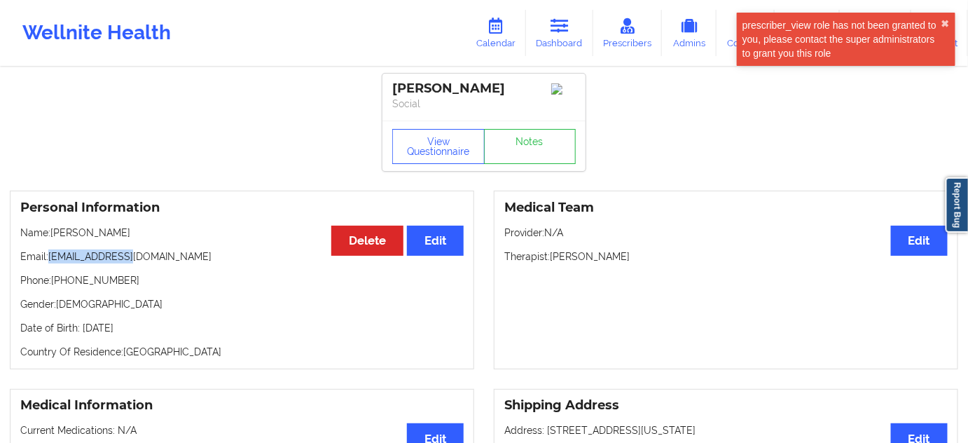
click at [152, 260] on p "Email: [EMAIL_ADDRESS][DOMAIN_NAME]" at bounding box center [241, 256] width 443 height 14
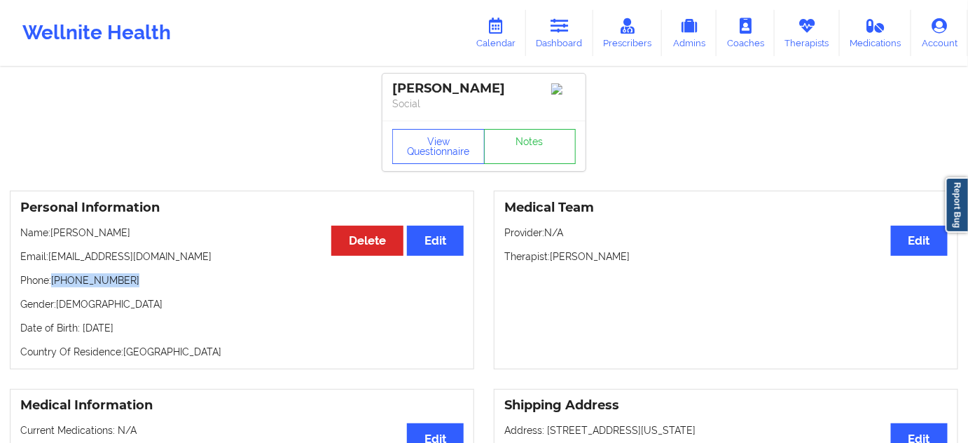
drag, startPoint x: 55, startPoint y: 283, endPoint x: 146, endPoint y: 283, distance: 91.1
click at [137, 285] on p "Phone: [PHONE_NUMBER]" at bounding box center [241, 280] width 443 height 14
click at [560, 53] on link "Dashboard" at bounding box center [559, 33] width 67 height 46
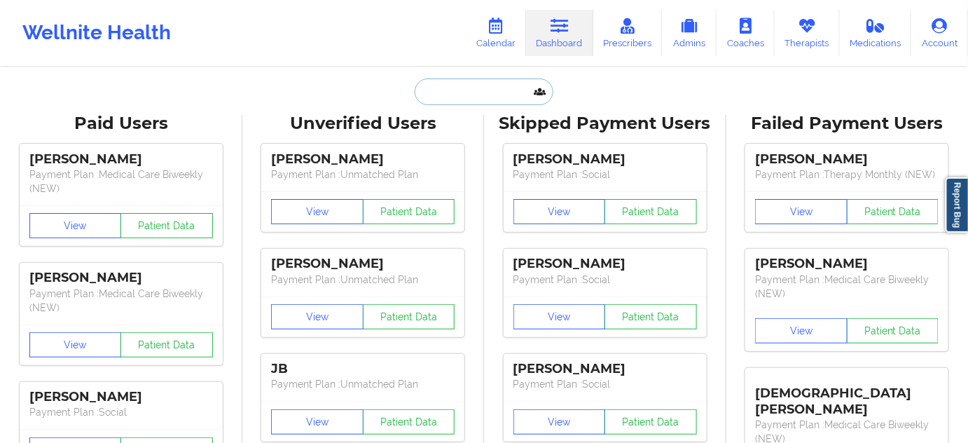
click at [463, 95] on input "text" at bounding box center [484, 91] width 139 height 27
paste input "[EMAIL_ADDRESS][DOMAIN_NAME]"
type input "[EMAIL_ADDRESS][DOMAIN_NAME]"
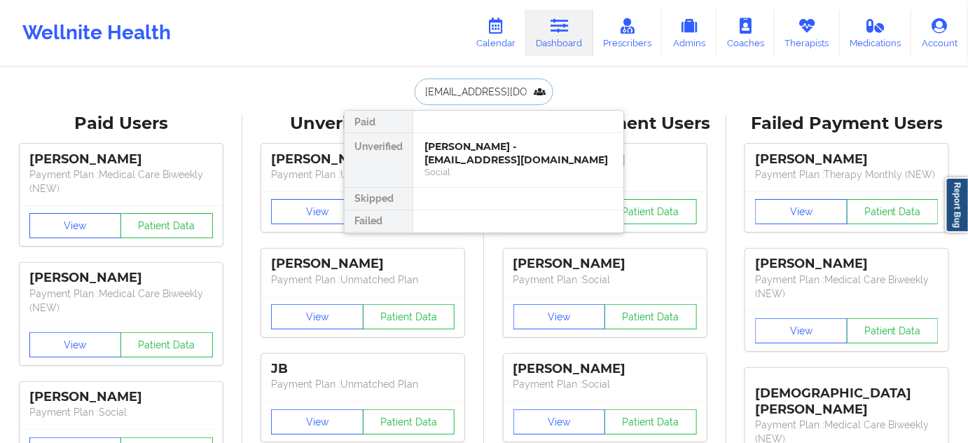
scroll to position [0, 18]
click at [468, 153] on div "[PERSON_NAME] - [PERSON_NAME][EMAIL_ADDRESS][DOMAIN_NAME]" at bounding box center [519, 153] width 188 height 26
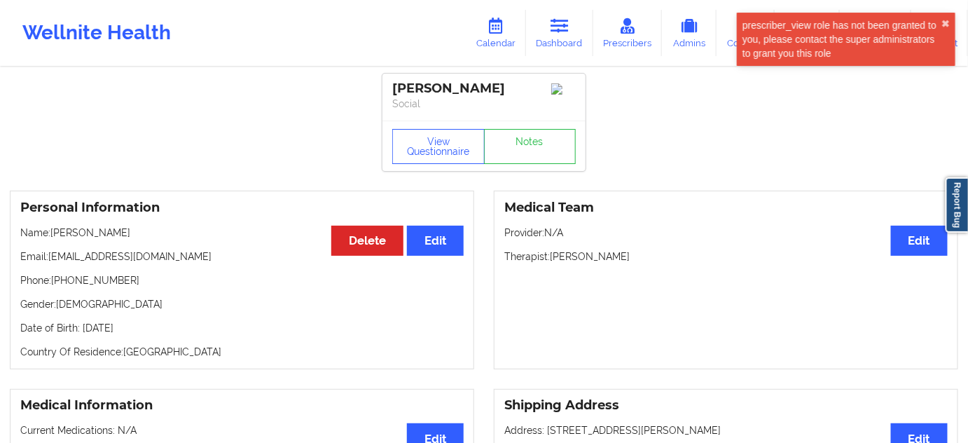
click at [426, 87] on div "[PERSON_NAME]" at bounding box center [484, 89] width 184 height 16
click at [476, 92] on div "[PERSON_NAME]" at bounding box center [484, 89] width 184 height 16
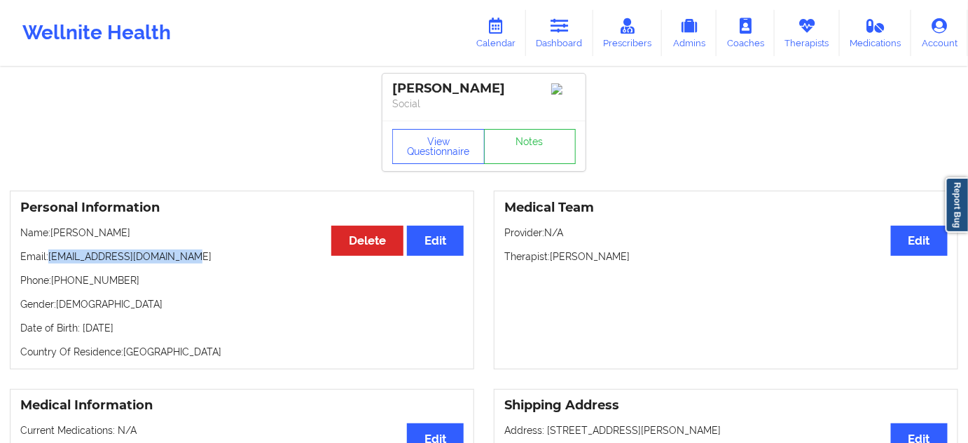
drag, startPoint x: 51, startPoint y: 265, endPoint x: 237, endPoint y: 257, distance: 185.8
click at [233, 257] on p "Email: [EMAIL_ADDRESS][DOMAIN_NAME]" at bounding box center [241, 256] width 443 height 14
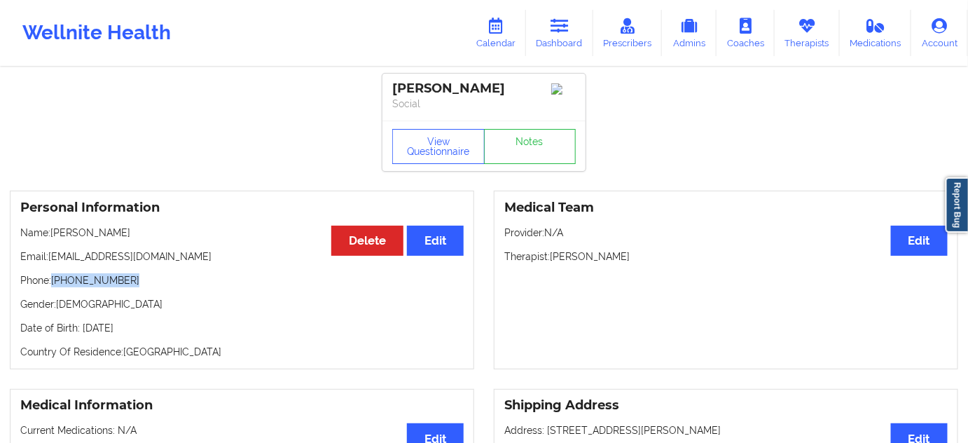
drag, startPoint x: 54, startPoint y: 284, endPoint x: 239, endPoint y: 221, distance: 195.2
click at [158, 276] on div "Personal Information Edit Delete Name: [PERSON_NAME] Email: [EMAIL_ADDRESS][DOM…" at bounding box center [242, 280] width 464 height 179
click at [565, 46] on link "Dashboard" at bounding box center [559, 33] width 67 height 46
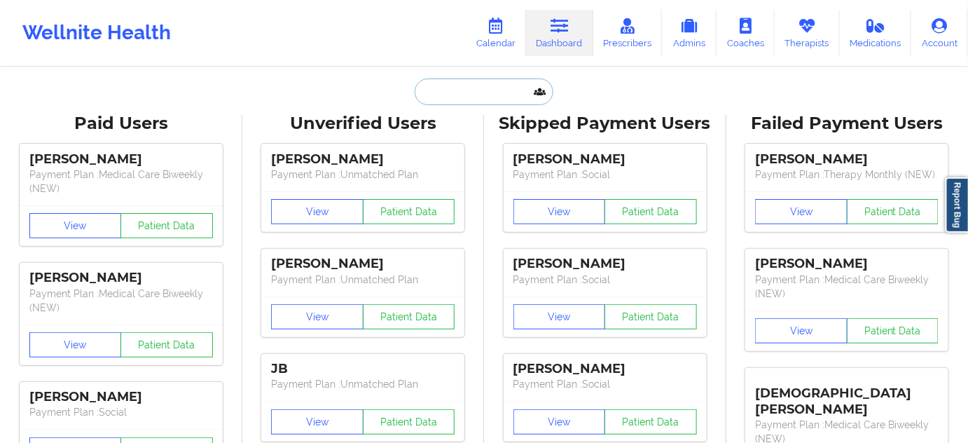
click at [497, 98] on input "text" at bounding box center [484, 91] width 139 height 27
paste input "[EMAIL_ADDRESS][DOMAIN_NAME]"
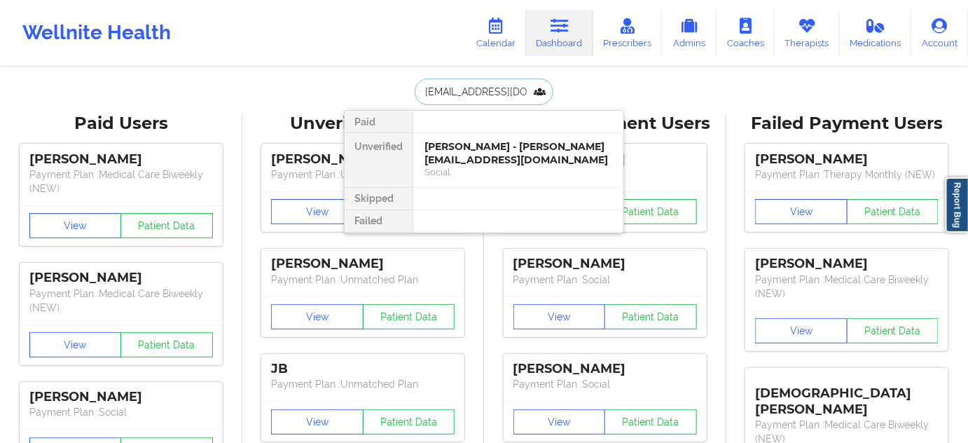
type input "[EMAIL_ADDRESS][DOMAIN_NAME]"
click at [482, 137] on div "[PERSON_NAME] [PERSON_NAME] - [EMAIL_ADDRESS][DOMAIN_NAME] Social" at bounding box center [518, 160] width 210 height 54
